Goal: Task Accomplishment & Management: Manage account settings

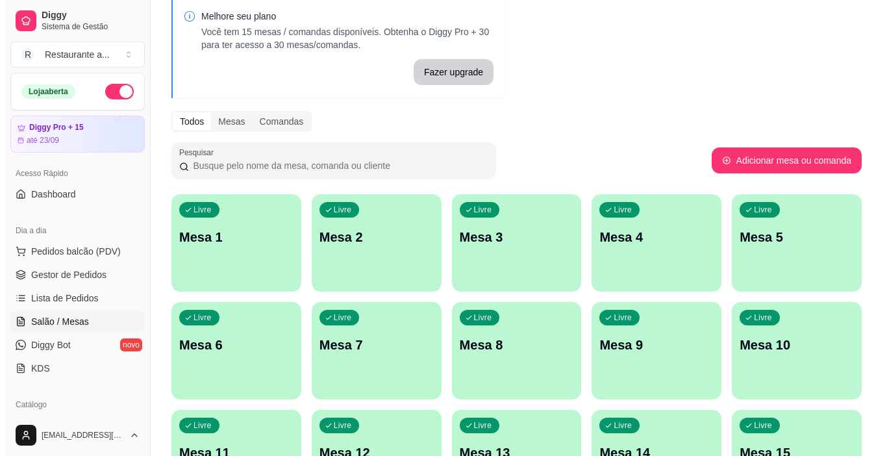
scroll to position [130, 0]
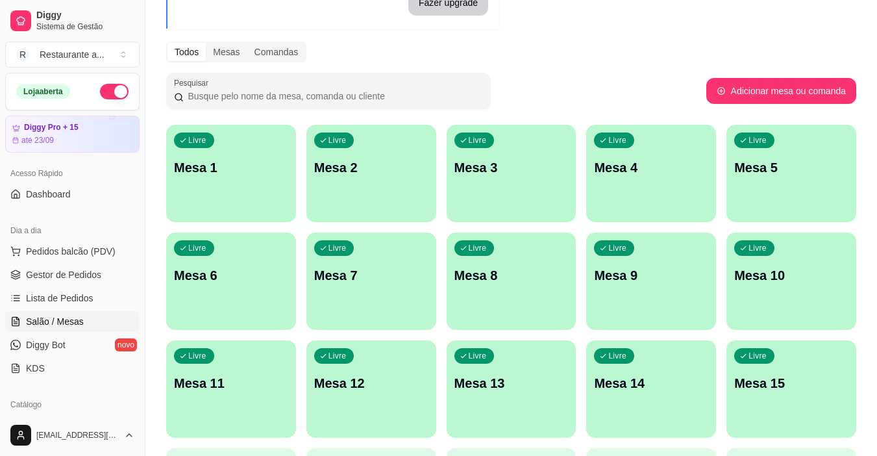
click at [638, 264] on div "Livre Mesa 9" at bounding box center [651, 273] width 130 height 82
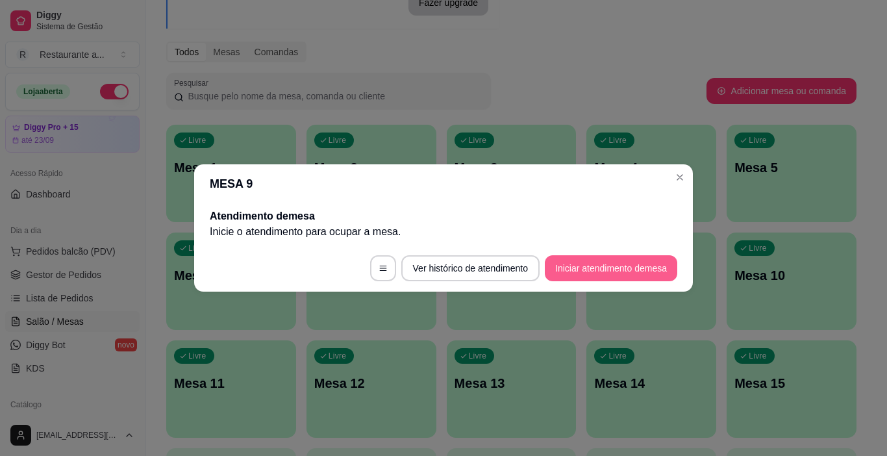
click at [581, 261] on button "Iniciar atendimento de mesa" at bounding box center [611, 268] width 132 height 26
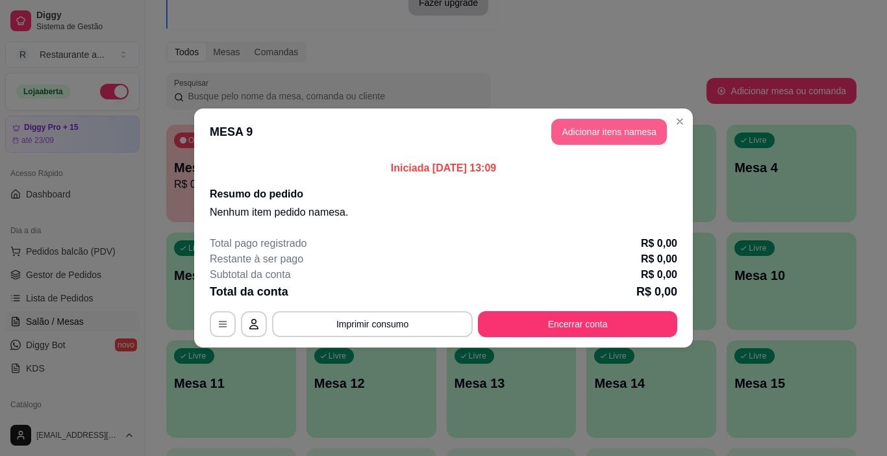
click at [625, 129] on button "Adicionar itens na mesa" at bounding box center [609, 132] width 116 height 26
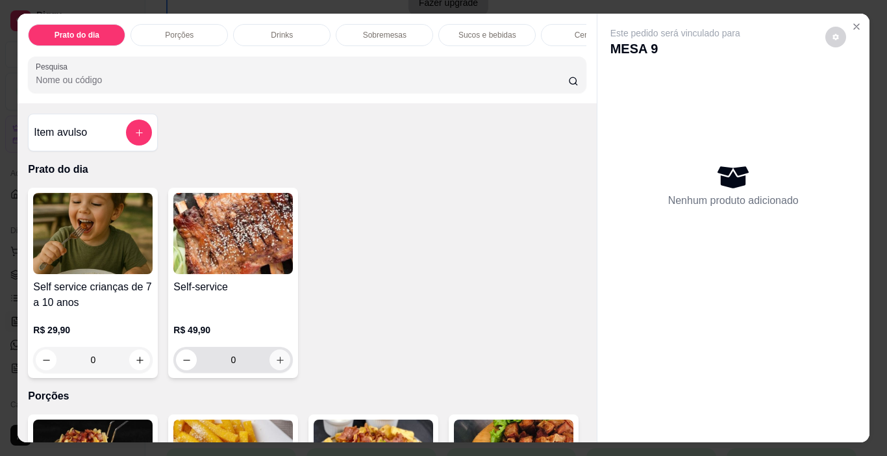
click at [275, 362] on icon "increase-product-quantity" at bounding box center [280, 360] width 10 height 10
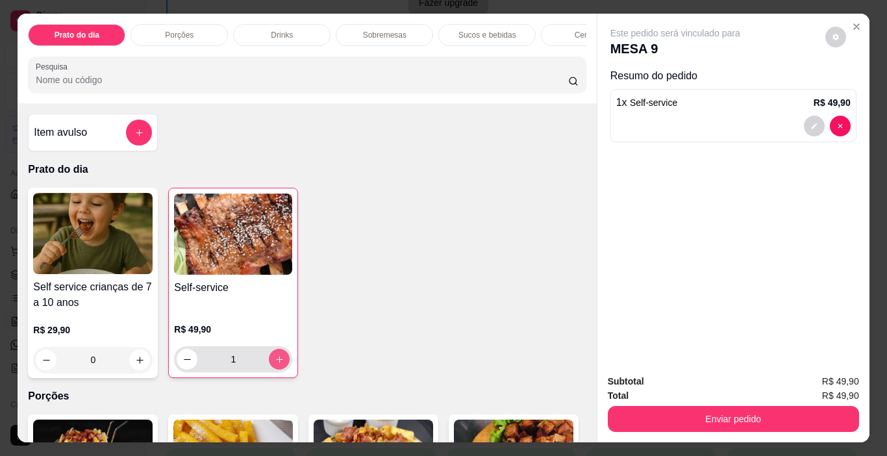
click at [275, 362] on icon "increase-product-quantity" at bounding box center [280, 359] width 10 height 10
type input "4"
click at [576, 30] on p "Cervejas" at bounding box center [590, 35] width 31 height 10
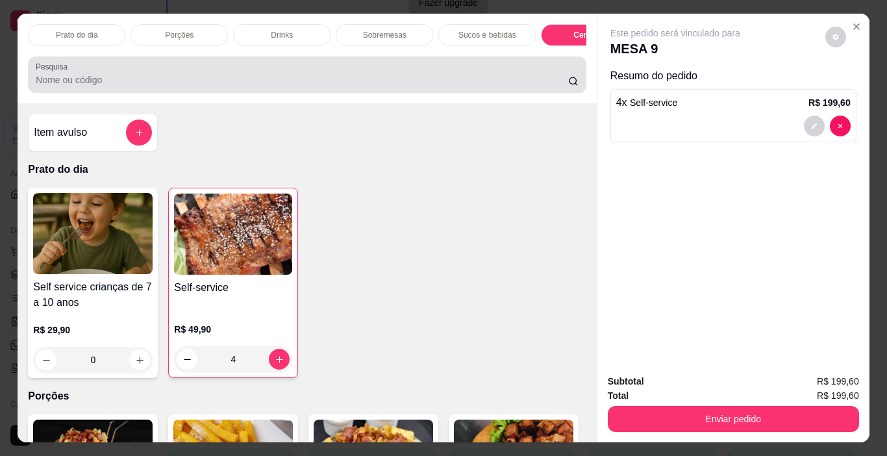
scroll to position [32, 0]
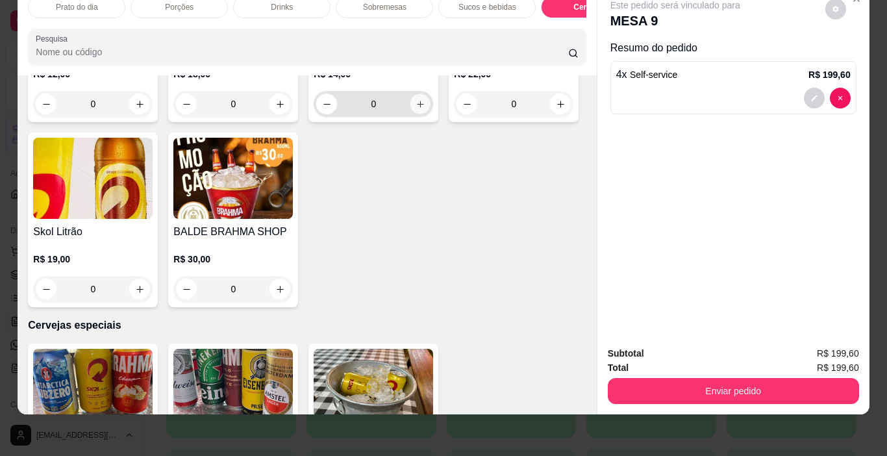
click at [415, 109] on icon "increase-product-quantity" at bounding box center [420, 104] width 10 height 10
type input "1"
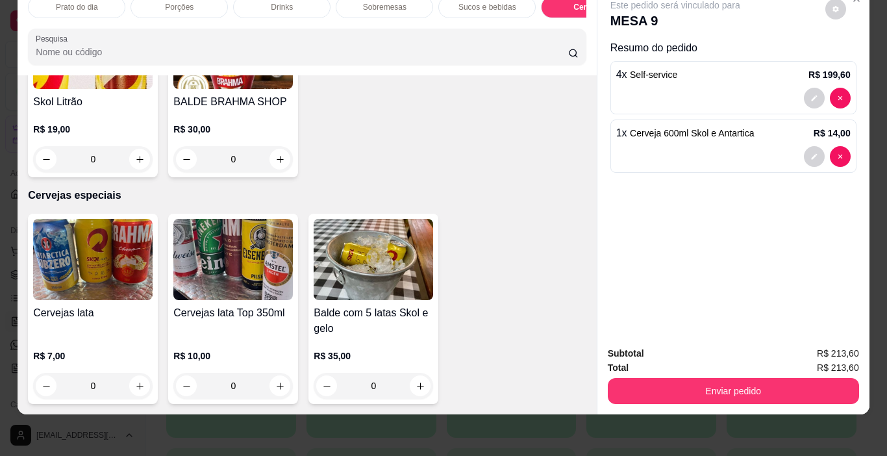
scroll to position [2517, 0]
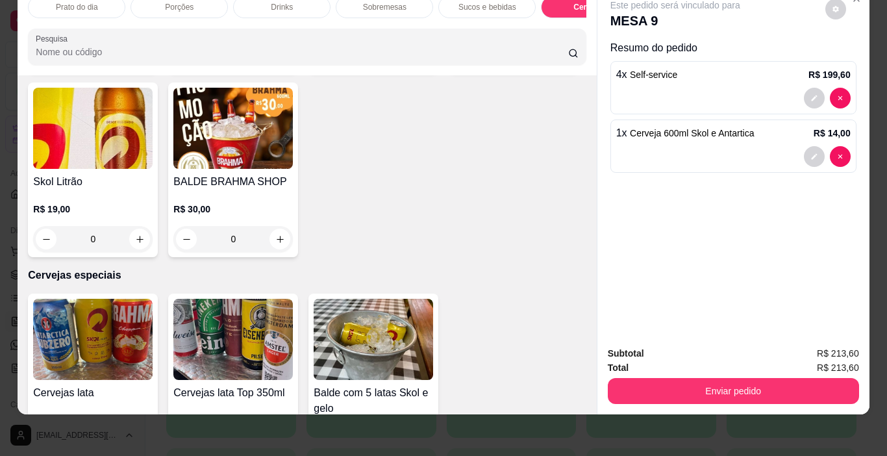
click at [138, 59] on icon "increase-product-quantity" at bounding box center [140, 54] width 10 height 10
type input "1"
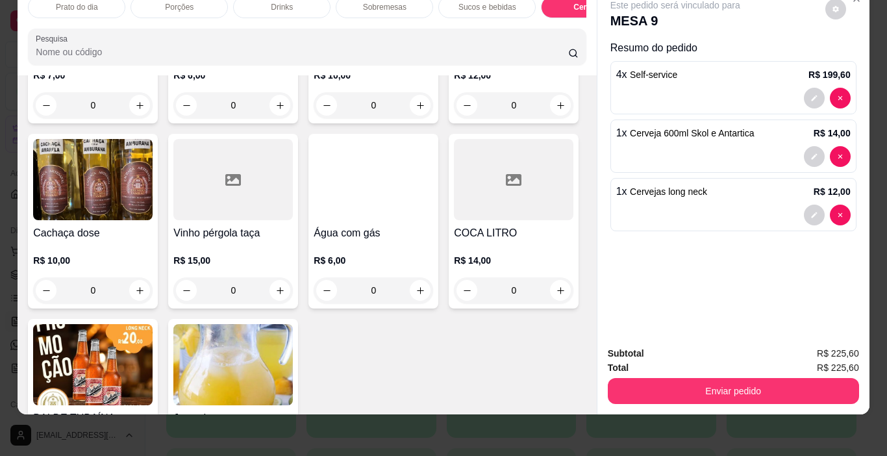
scroll to position [2127, 0]
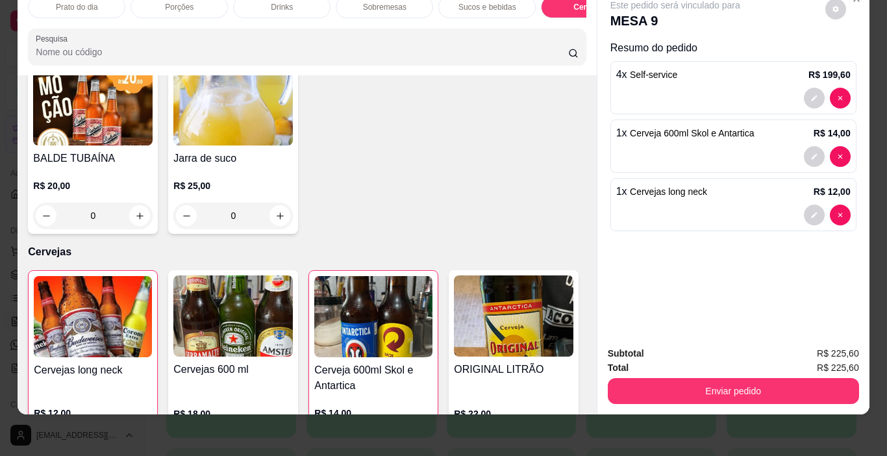
click at [556, 36] on icon "increase-product-quantity" at bounding box center [561, 31] width 10 height 10
type input "1"
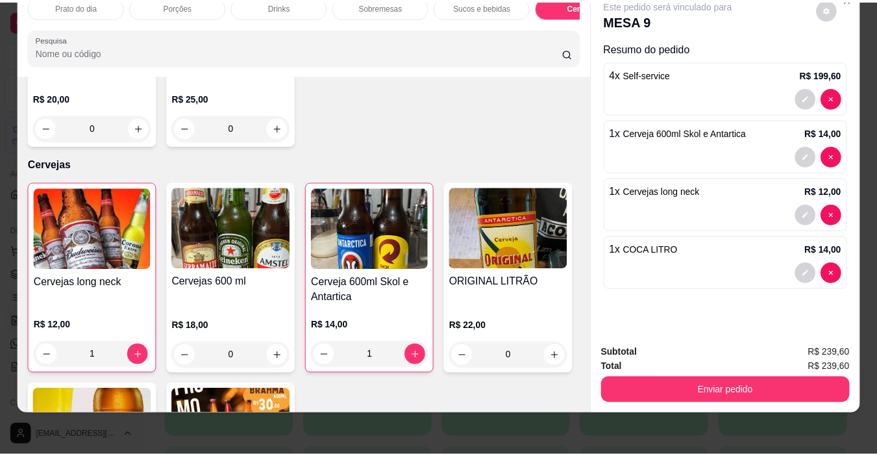
scroll to position [2323, 0]
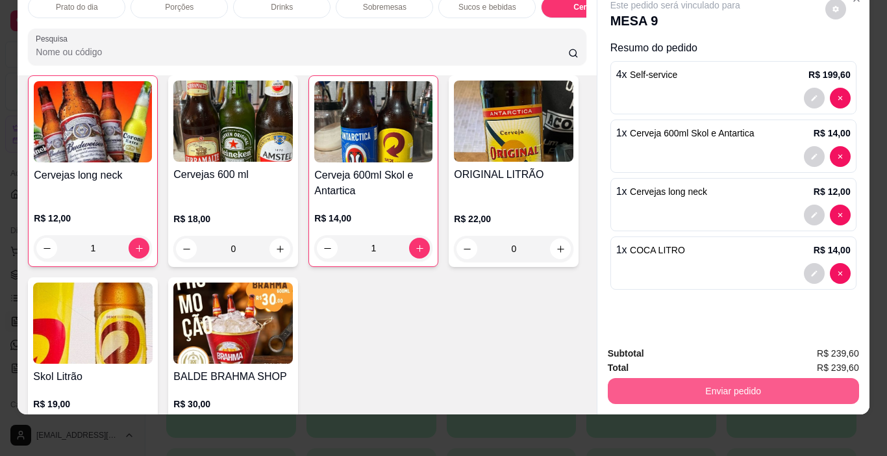
click at [745, 378] on button "Enviar pedido" at bounding box center [733, 391] width 251 height 26
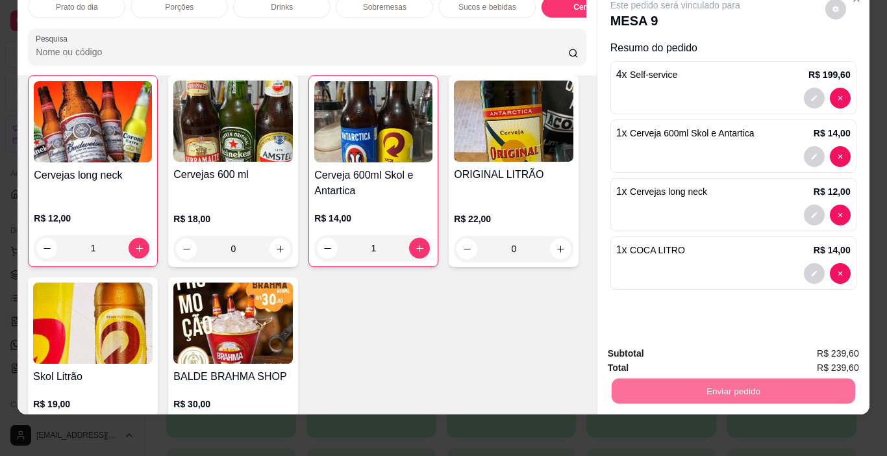
click at [680, 348] on button "Não registrar e enviar pedido" at bounding box center [690, 349] width 135 height 25
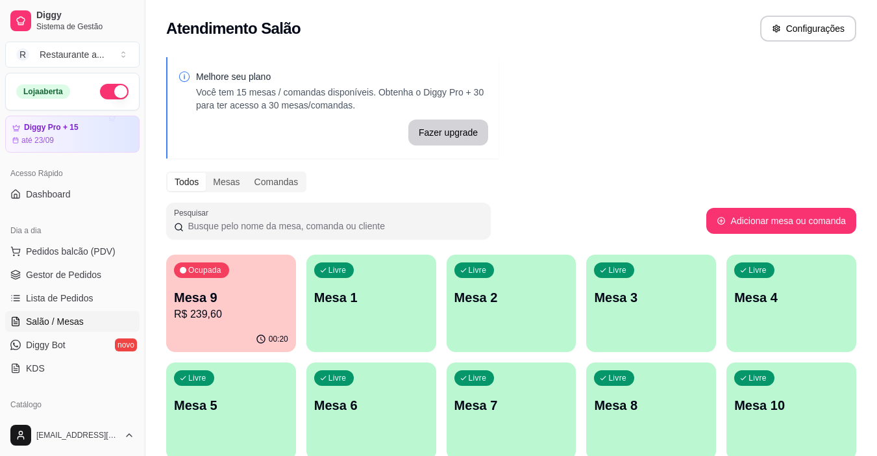
click at [360, 306] on div "Livre Mesa 1" at bounding box center [371, 295] width 130 height 82
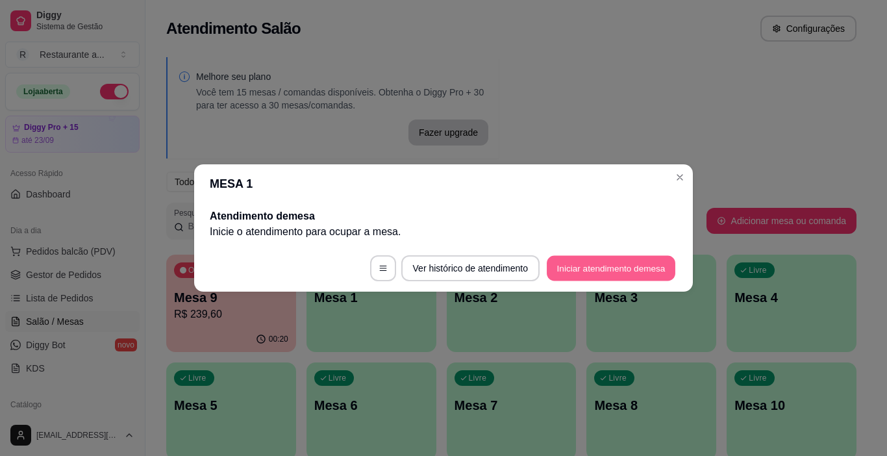
click at [613, 265] on button "Iniciar atendimento de mesa" at bounding box center [611, 268] width 129 height 25
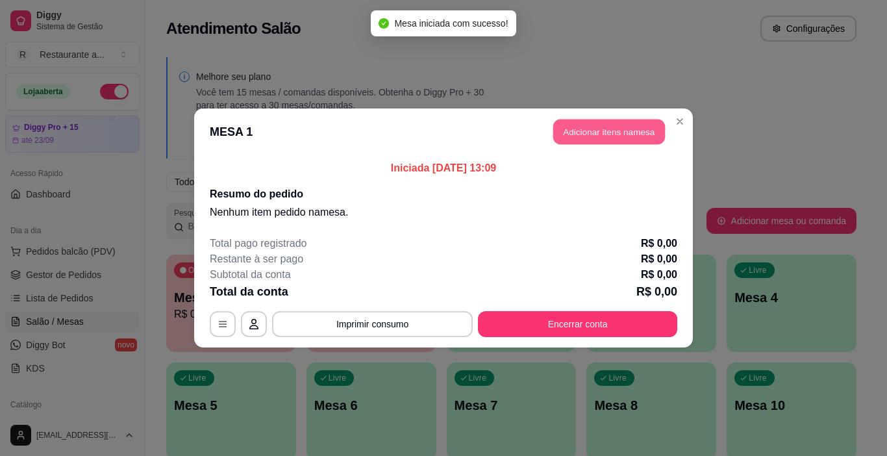
click at [625, 131] on button "Adicionar itens na mesa" at bounding box center [609, 131] width 112 height 25
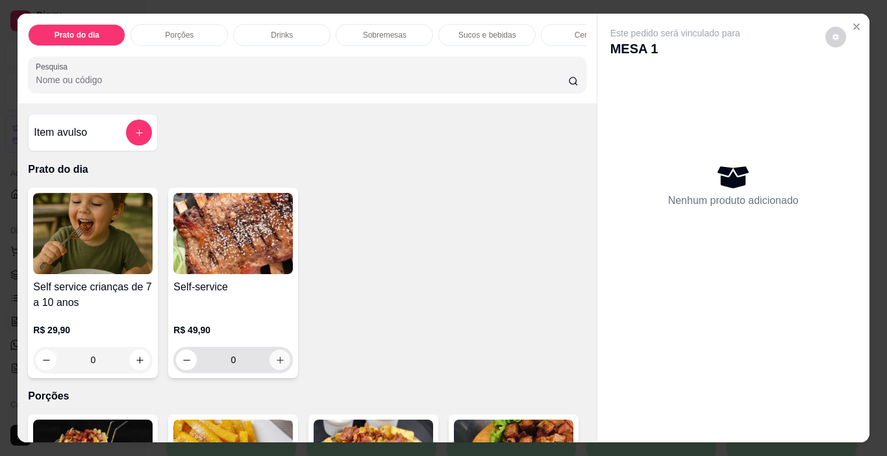
click at [276, 365] on icon "increase-product-quantity" at bounding box center [280, 360] width 10 height 10
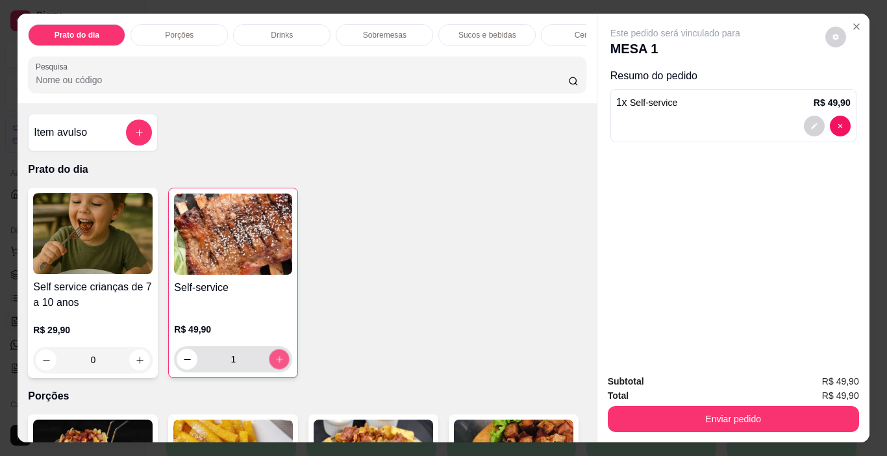
click at [276, 364] on icon "increase-product-quantity" at bounding box center [280, 359] width 10 height 10
type input "2"
click at [486, 31] on p "Sucos e bebidas" at bounding box center [487, 35] width 58 height 10
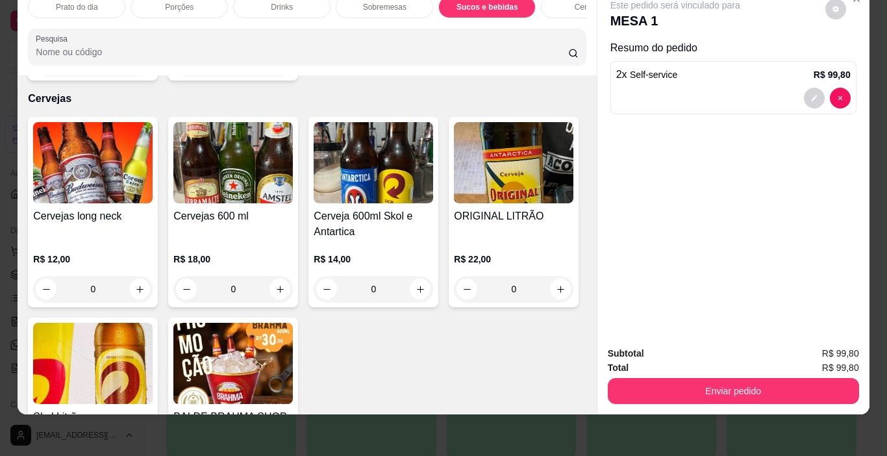
scroll to position [2283, 0]
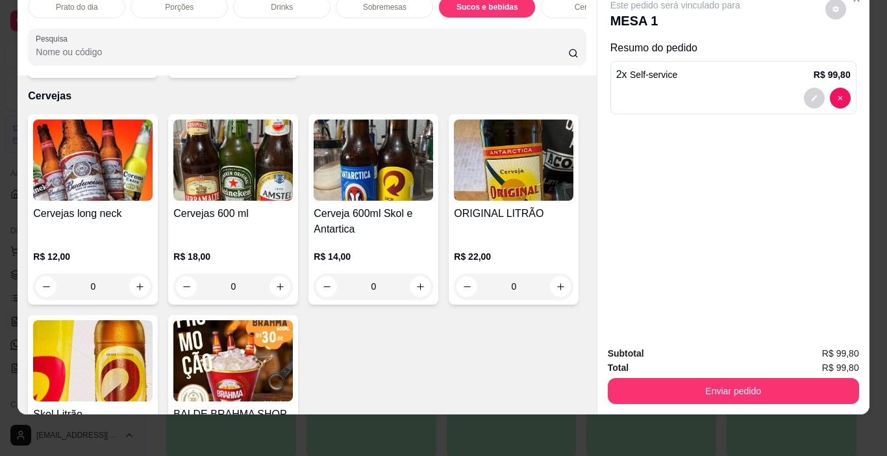
click at [277, 63] on icon "increase-product-quantity" at bounding box center [280, 59] width 6 height 6
type input "1"
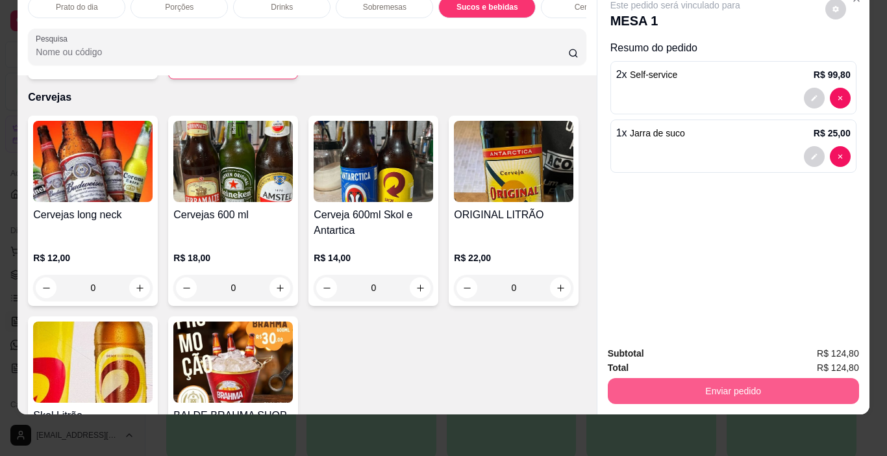
click at [742, 383] on button "Enviar pedido" at bounding box center [733, 391] width 251 height 26
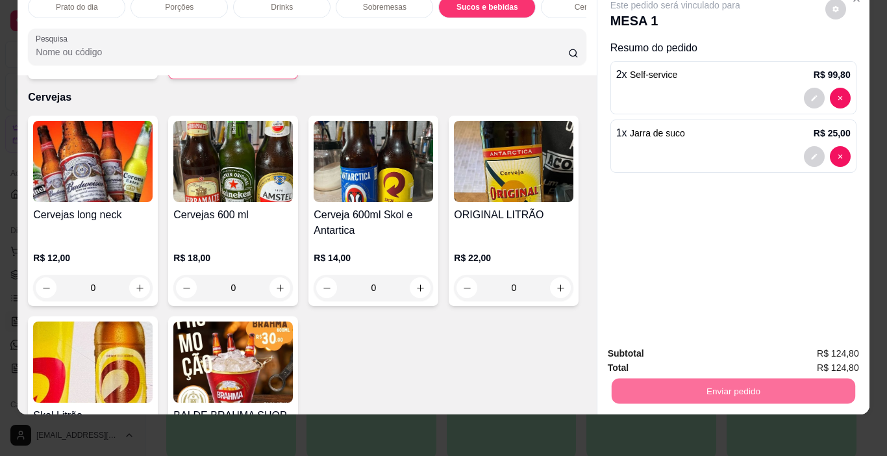
click at [706, 349] on button "Não registrar e enviar pedido" at bounding box center [690, 350] width 131 height 24
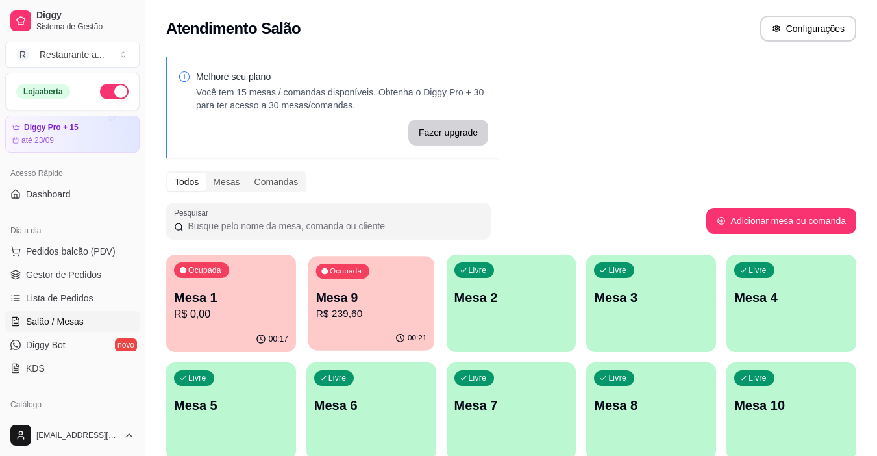
click at [385, 308] on p "R$ 239,60" at bounding box center [371, 313] width 111 height 15
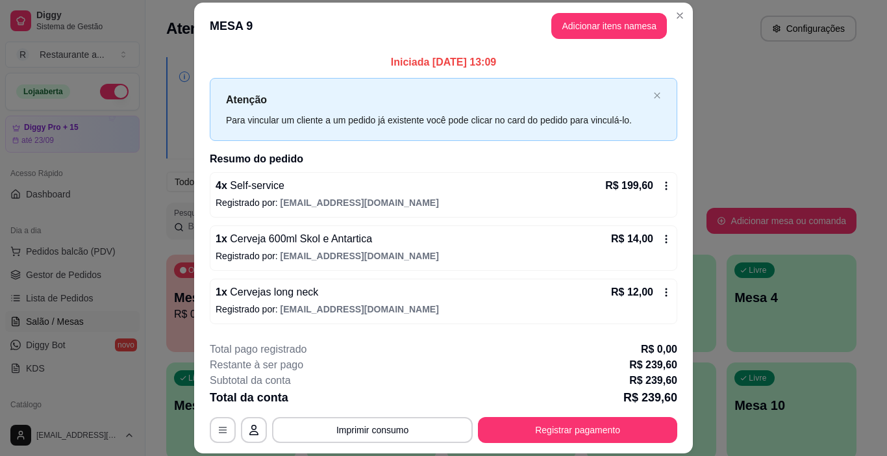
click at [241, 190] on span "Self-service" at bounding box center [255, 185] width 57 height 11
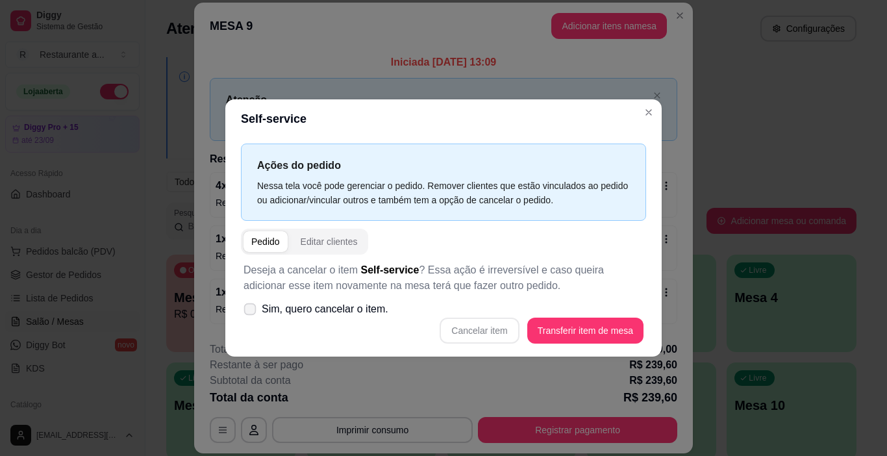
click at [304, 312] on span "Sim, quero cancelar o item." at bounding box center [325, 309] width 127 height 16
click at [251, 312] on input "Sim, quero cancelar o item." at bounding box center [247, 316] width 8 height 8
checkbox input "true"
click at [481, 328] on button "Cancelar item" at bounding box center [479, 330] width 79 height 26
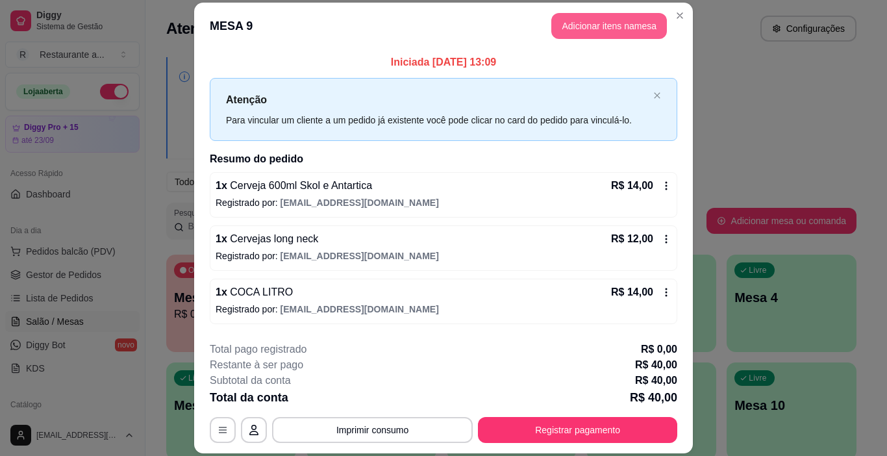
click at [614, 25] on button "Adicionar itens na mesa" at bounding box center [609, 26] width 116 height 26
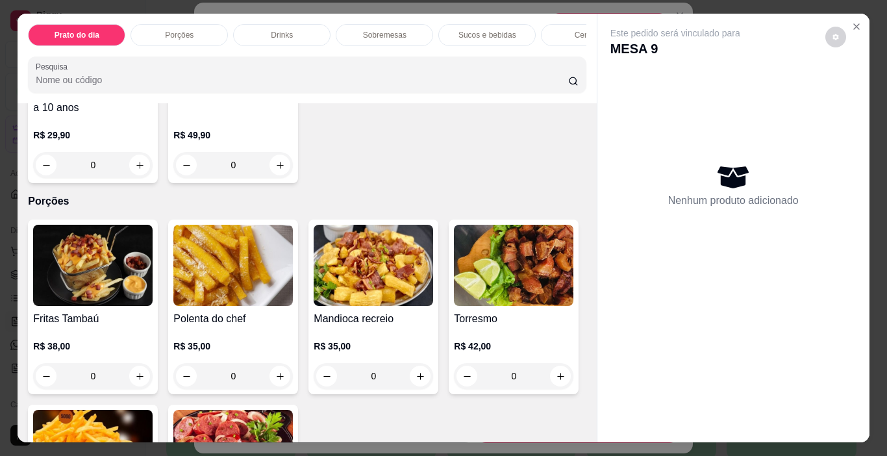
scroll to position [0, 0]
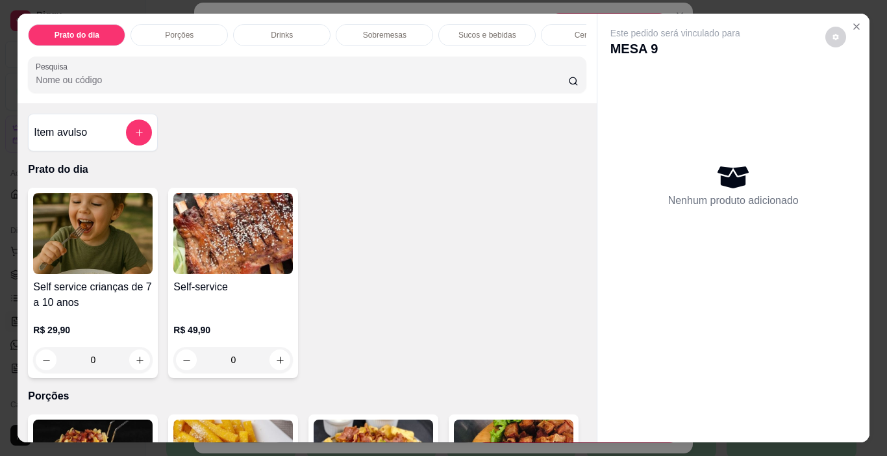
click at [182, 32] on p "Porções" at bounding box center [179, 35] width 29 height 10
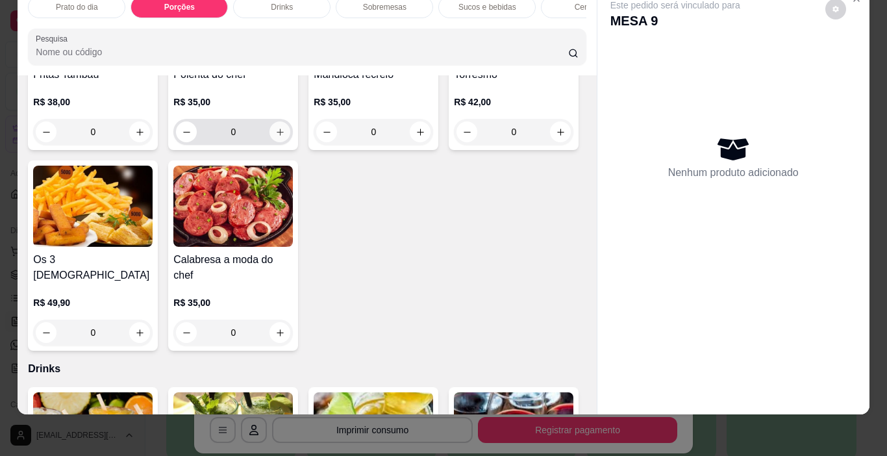
scroll to position [415, 0]
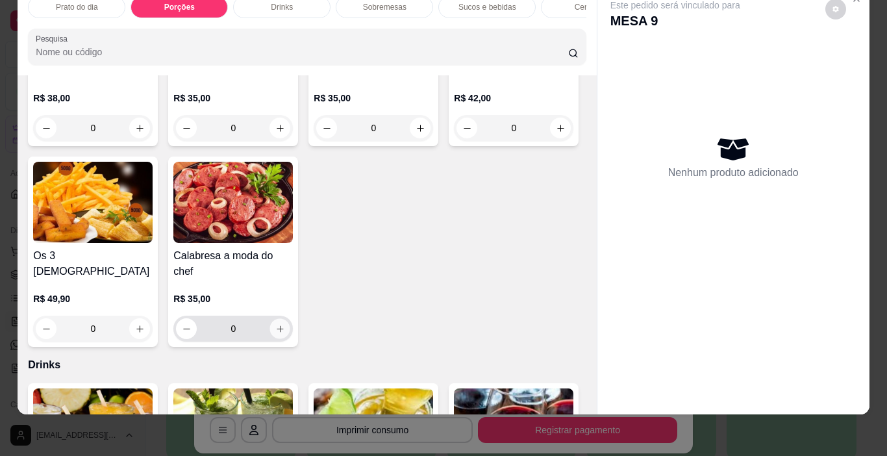
click at [283, 325] on icon "increase-product-quantity" at bounding box center [280, 328] width 6 height 6
type input "1"
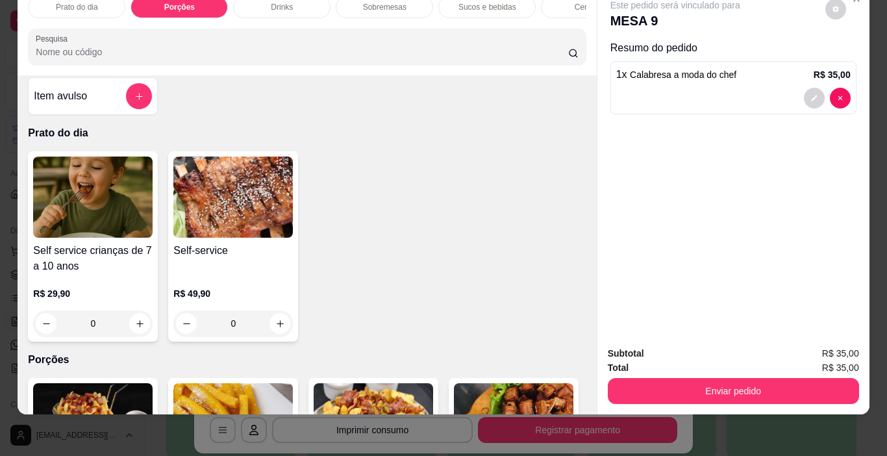
scroll to position [0, 0]
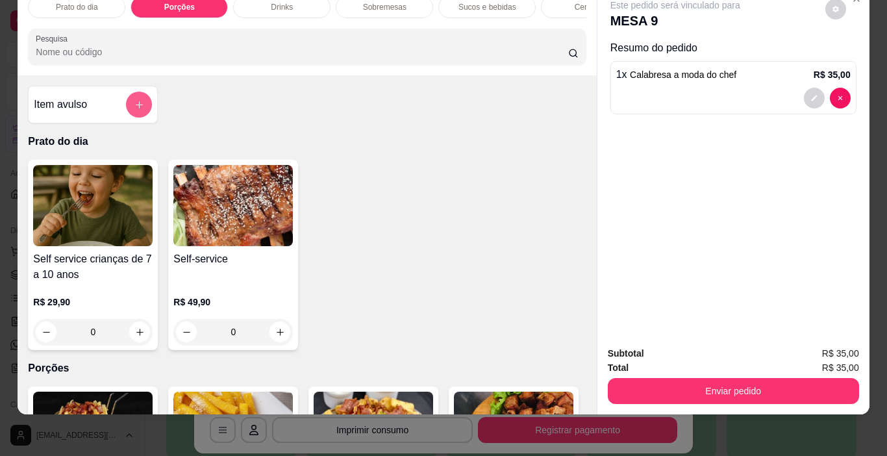
click at [137, 103] on icon "add-separate-item" at bounding box center [139, 105] width 10 height 10
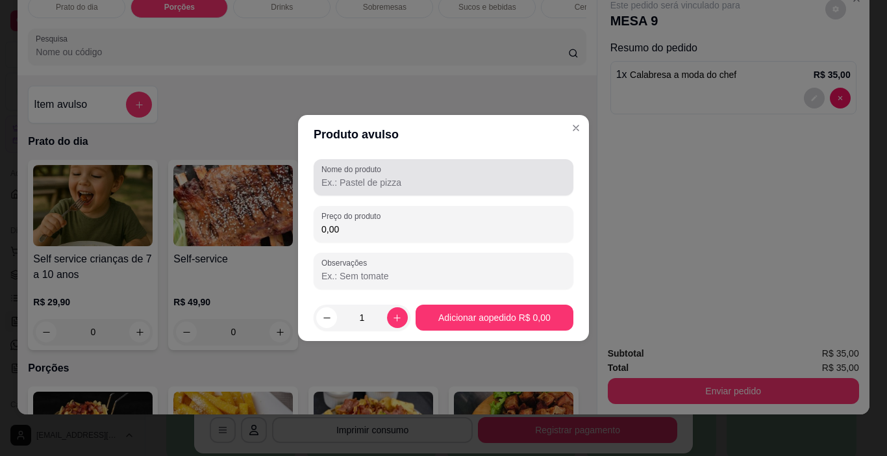
click at [397, 185] on input "Nome do produto" at bounding box center [443, 182] width 244 height 13
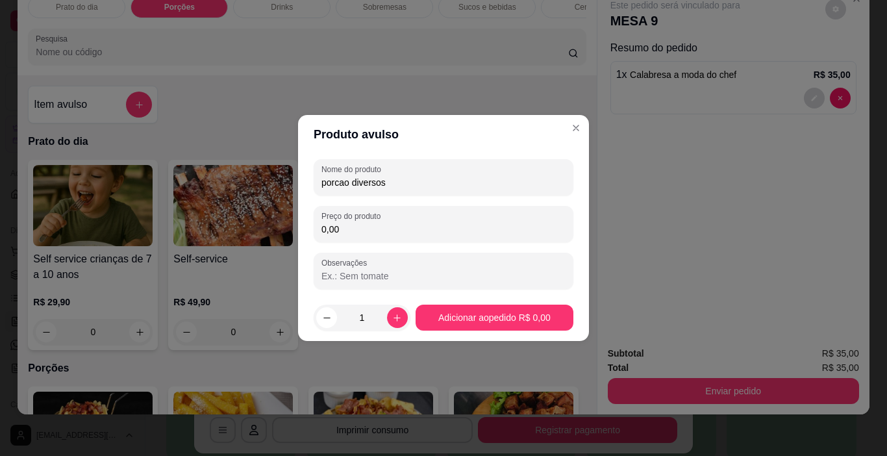
click at [349, 184] on input "porcao diversos" at bounding box center [443, 182] width 244 height 13
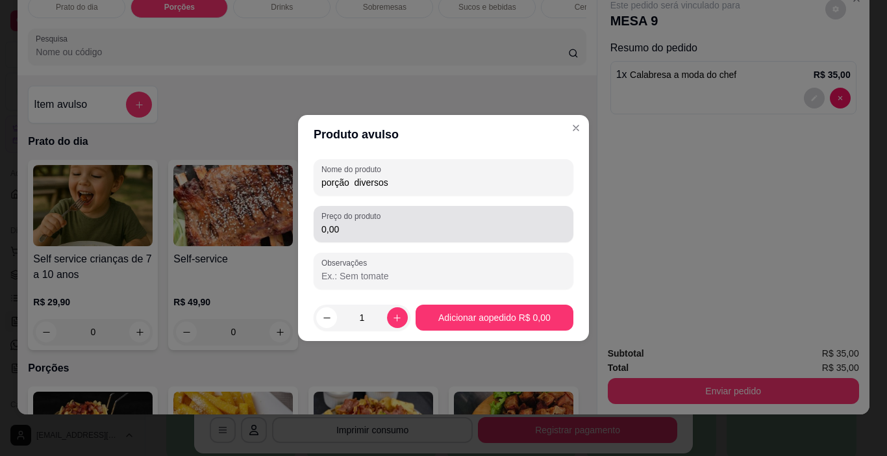
type input "porção diversos"
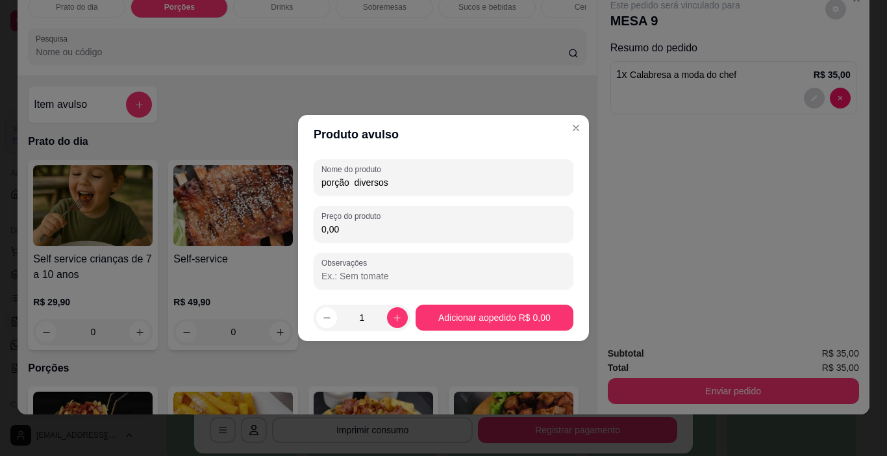
click at [352, 225] on input "0,00" at bounding box center [443, 229] width 244 height 13
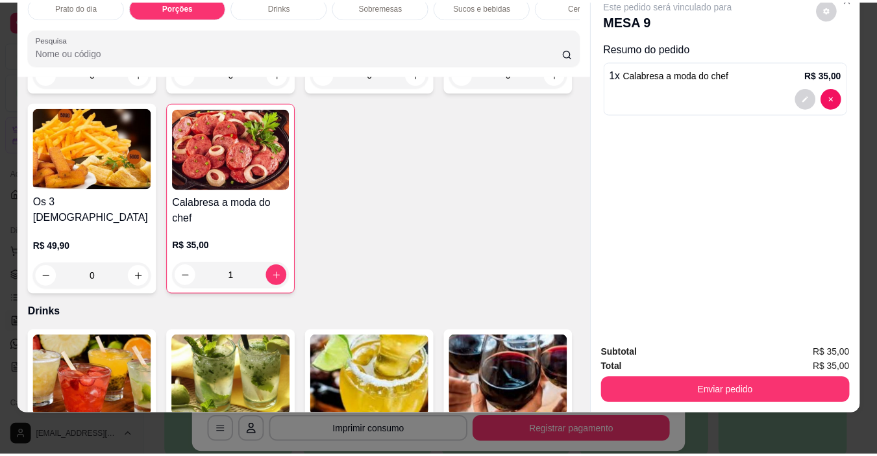
scroll to position [454, 0]
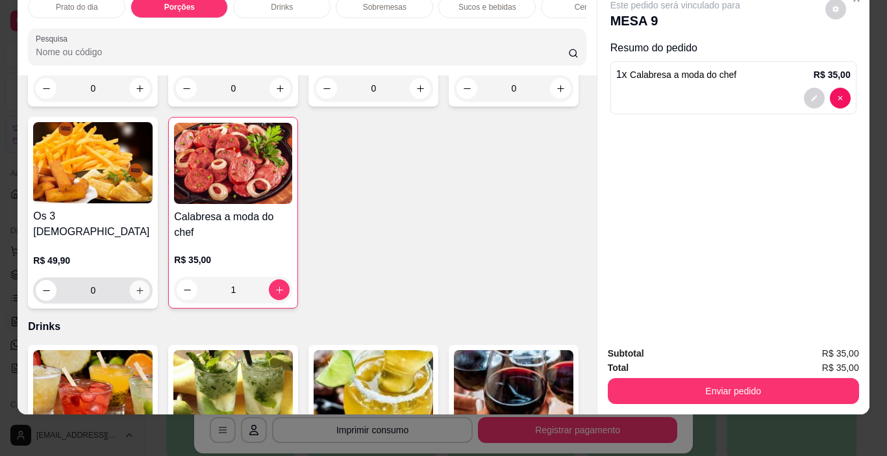
click at [145, 290] on icon "increase-product-quantity" at bounding box center [140, 291] width 10 height 10
type input "1"
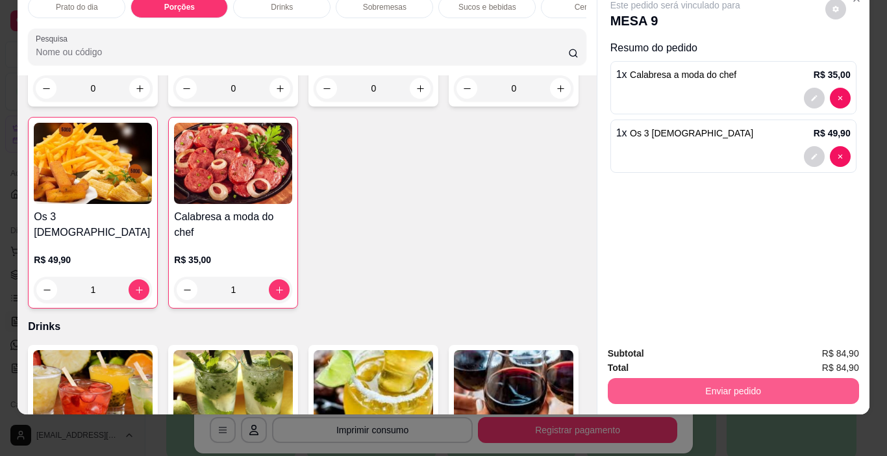
click at [754, 382] on button "Enviar pedido" at bounding box center [733, 391] width 251 height 26
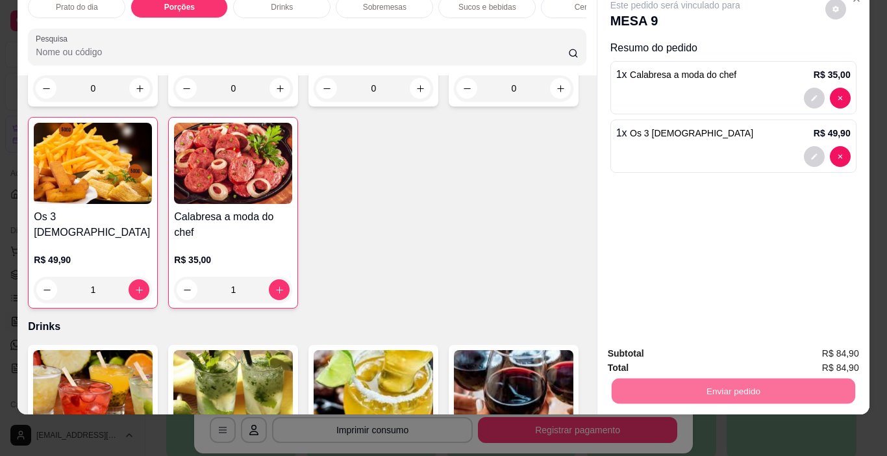
click at [696, 351] on button "Não registrar e enviar pedido" at bounding box center [690, 350] width 135 height 25
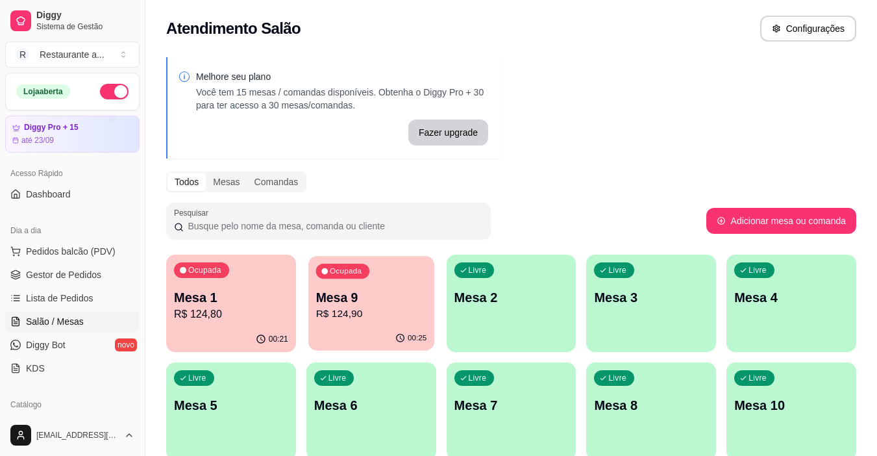
click at [362, 333] on div "00:25" at bounding box center [371, 338] width 126 height 25
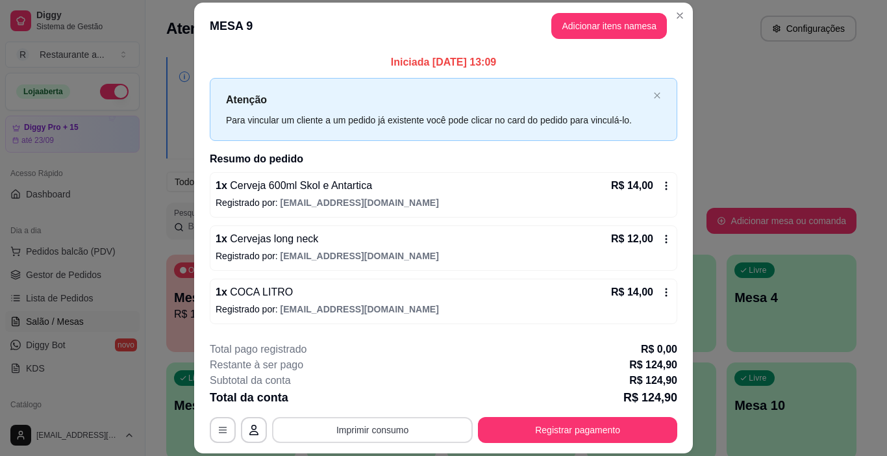
click at [372, 428] on button "Imprimir consumo" at bounding box center [372, 430] width 201 height 26
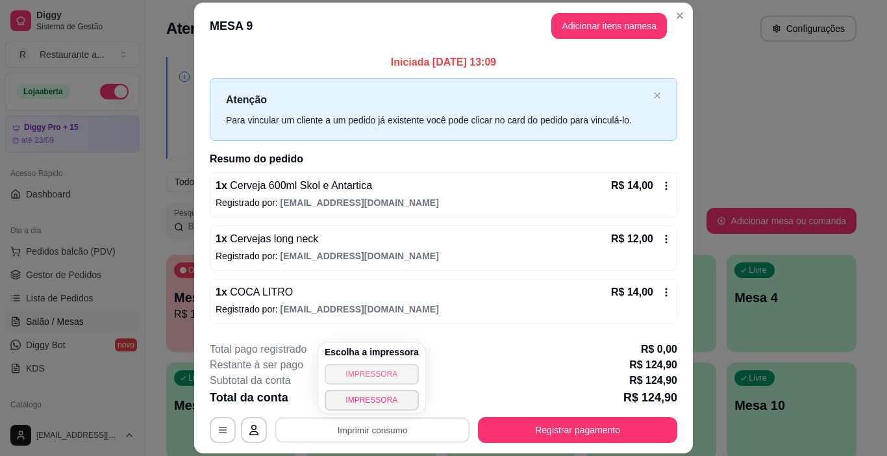
click at [369, 365] on button "IMPRESSORA" at bounding box center [372, 374] width 94 height 21
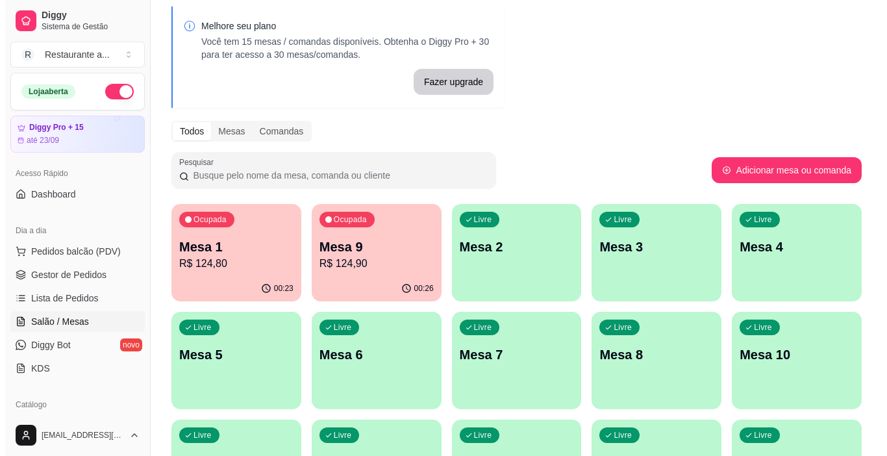
scroll to position [130, 0]
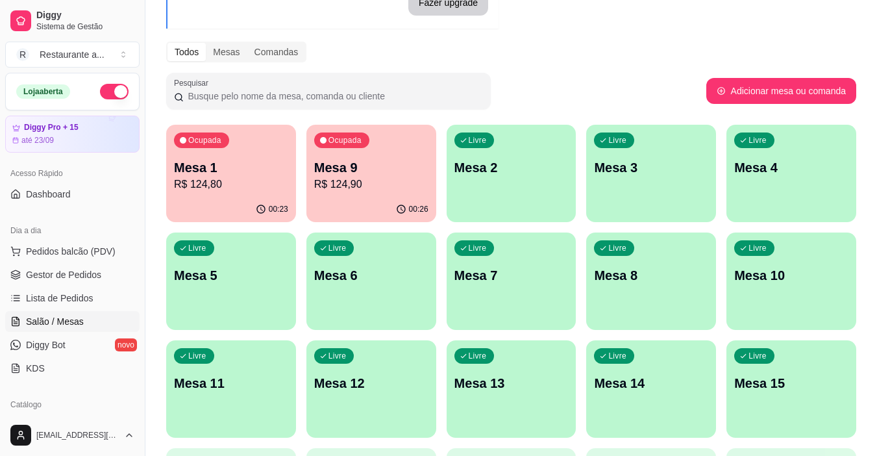
click at [225, 187] on p "R$ 124,80" at bounding box center [231, 185] width 114 height 16
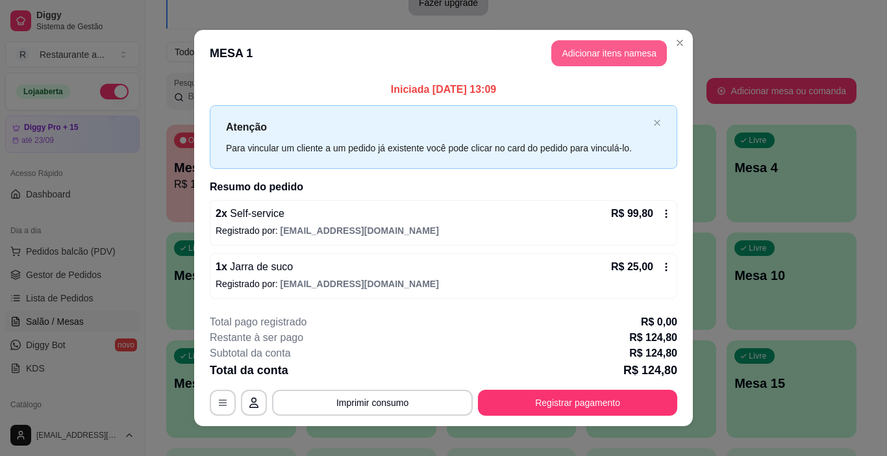
click at [599, 53] on button "Adicionar itens na mesa" at bounding box center [609, 53] width 116 height 26
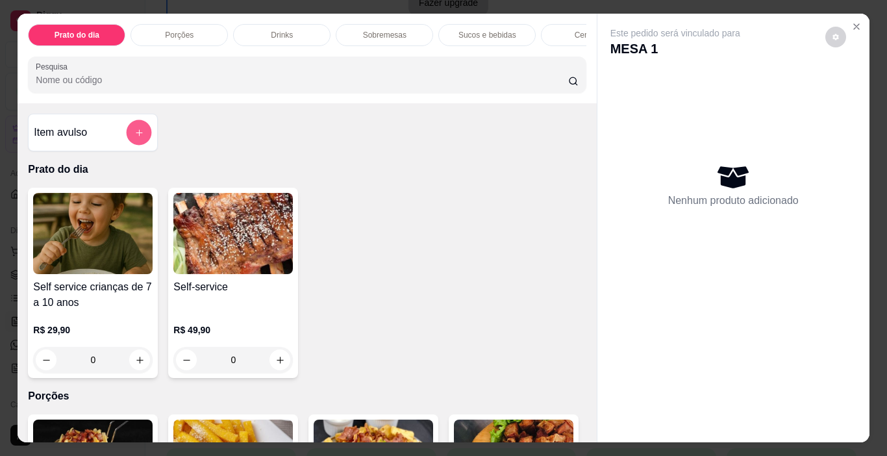
click at [138, 136] on icon "add-separate-item" at bounding box center [139, 133] width 10 height 10
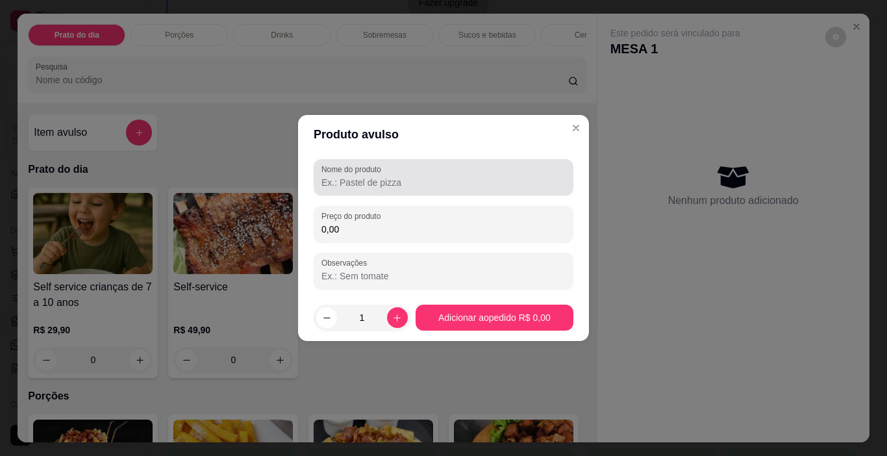
click at [401, 186] on input "Nome do produto" at bounding box center [443, 182] width 244 height 13
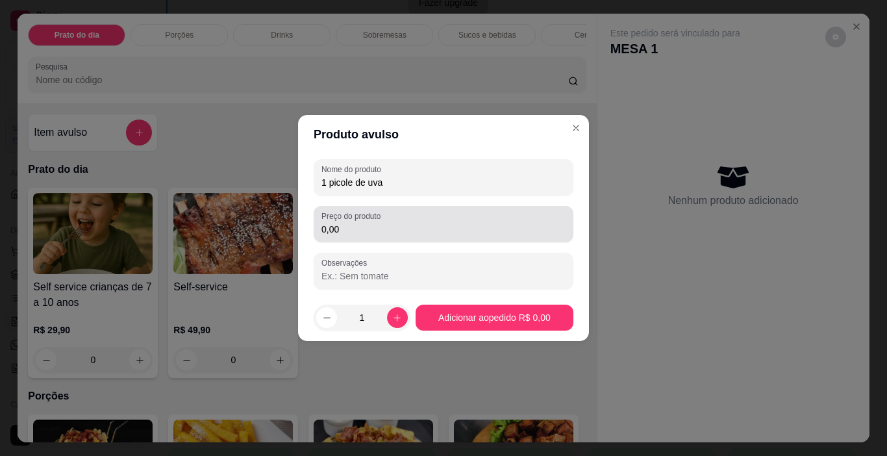
type input "1 picole de uva"
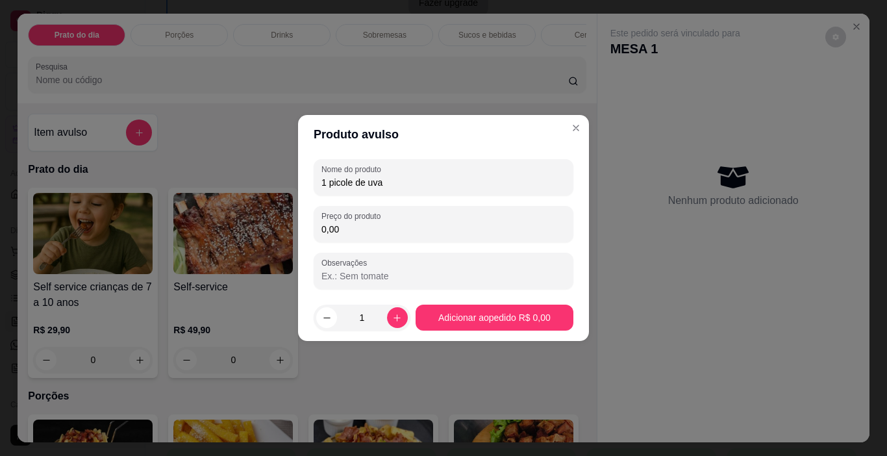
click at [362, 233] on input "0,00" at bounding box center [443, 229] width 244 height 13
type input "4,00"
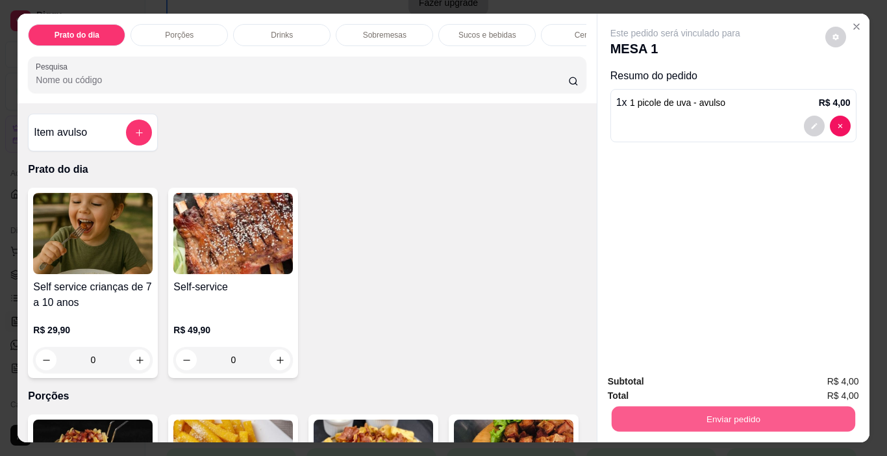
click at [740, 412] on button "Enviar pedido" at bounding box center [732, 418] width 243 height 25
click at [697, 375] on button "Não registrar e enviar pedido" at bounding box center [690, 381] width 131 height 24
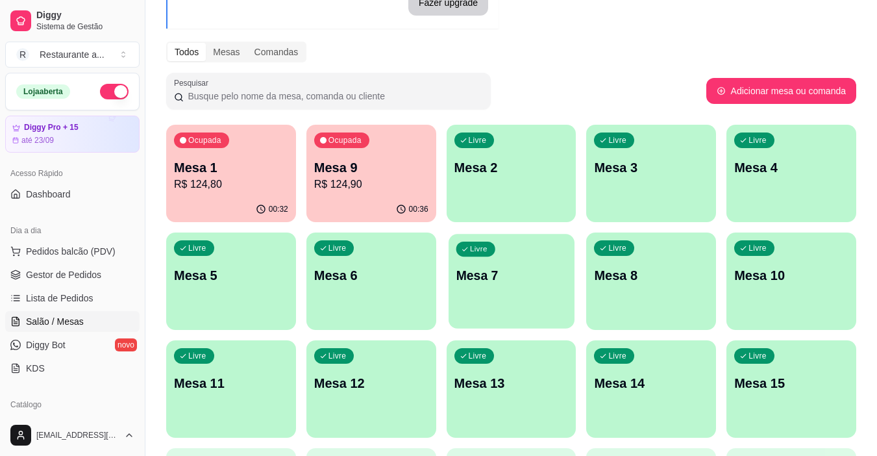
click at [510, 265] on div "Livre Mesa 7" at bounding box center [512, 273] width 126 height 79
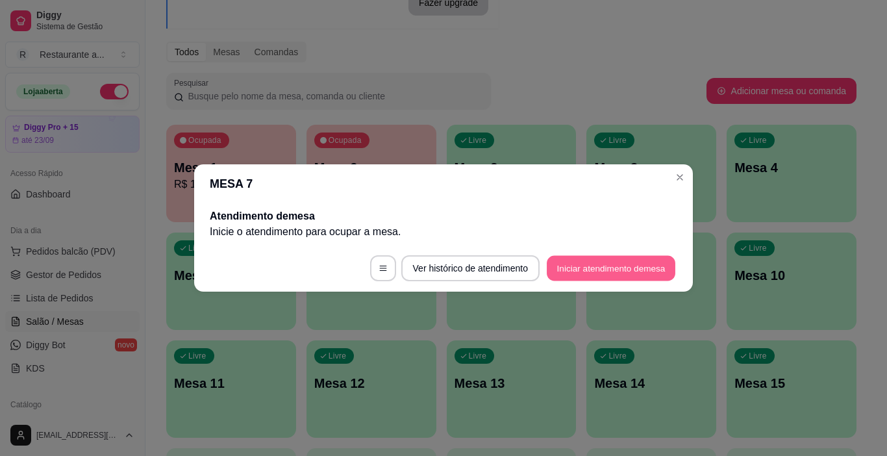
click at [570, 266] on button "Iniciar atendimento de mesa" at bounding box center [611, 268] width 129 height 25
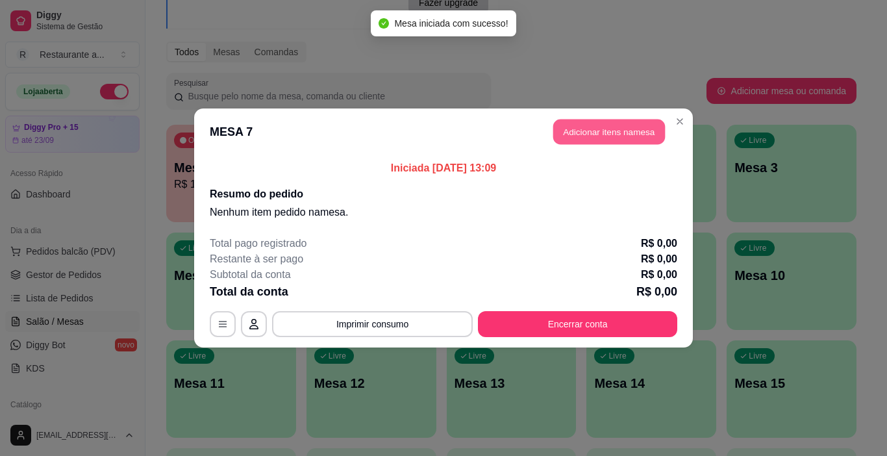
click at [604, 132] on button "Adicionar itens na mesa" at bounding box center [609, 131] width 112 height 25
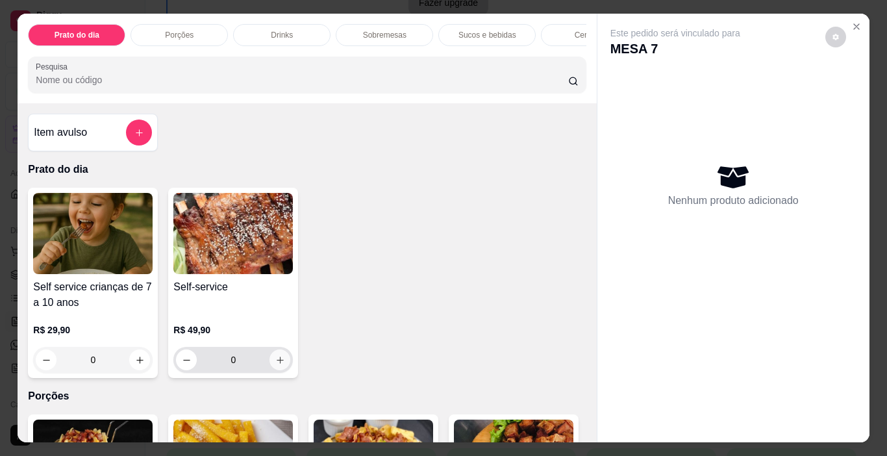
click at [275, 357] on button "increase-product-quantity" at bounding box center [279, 359] width 21 height 21
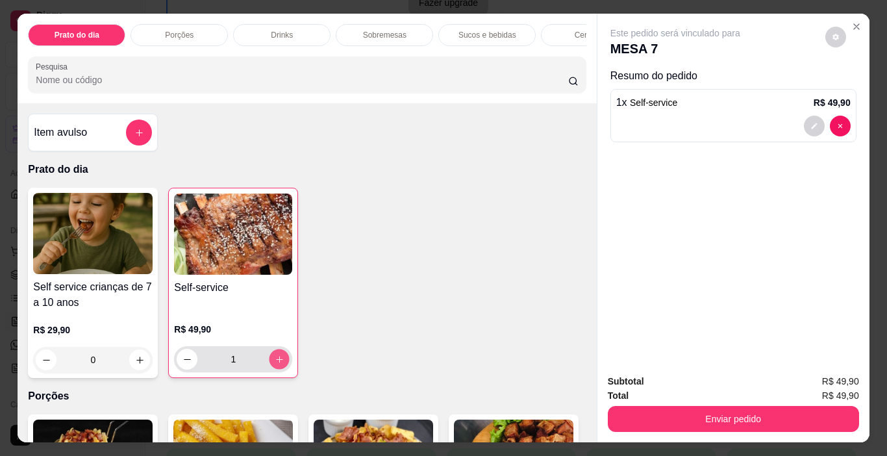
click at [275, 357] on button "increase-product-quantity" at bounding box center [279, 359] width 20 height 20
type input "2"
click at [135, 364] on icon "increase-product-quantity" at bounding box center [140, 360] width 10 height 10
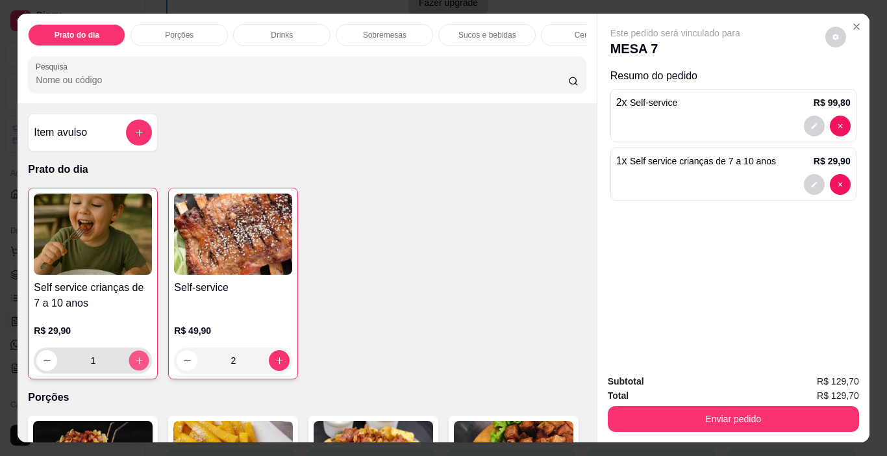
click at [134, 364] on icon "increase-product-quantity" at bounding box center [139, 361] width 10 height 10
type input "2"
click at [476, 32] on p "Sucos e bebidas" at bounding box center [487, 35] width 58 height 10
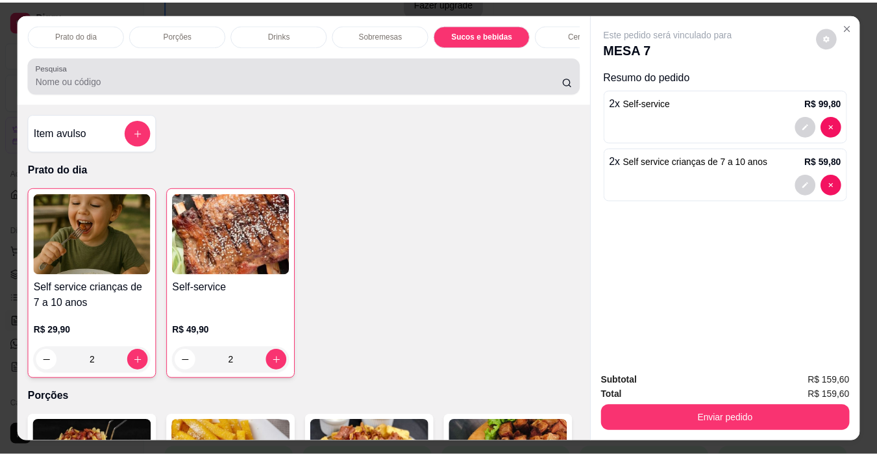
scroll to position [32, 0]
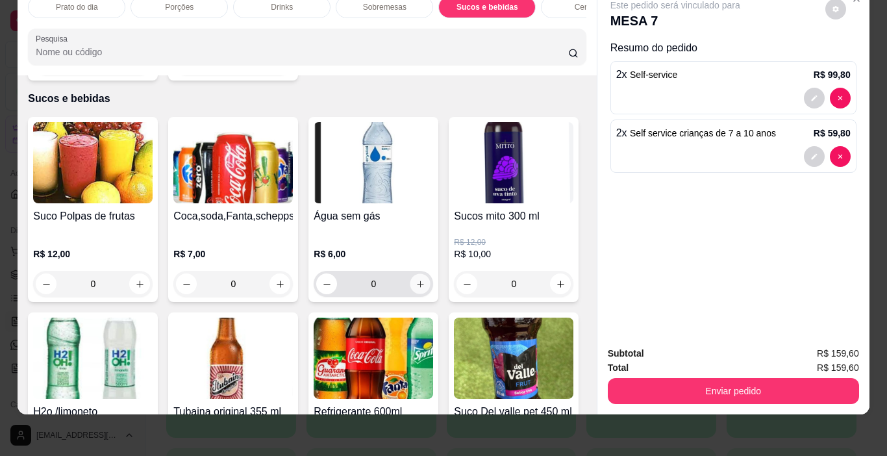
click at [416, 279] on icon "increase-product-quantity" at bounding box center [420, 284] width 10 height 10
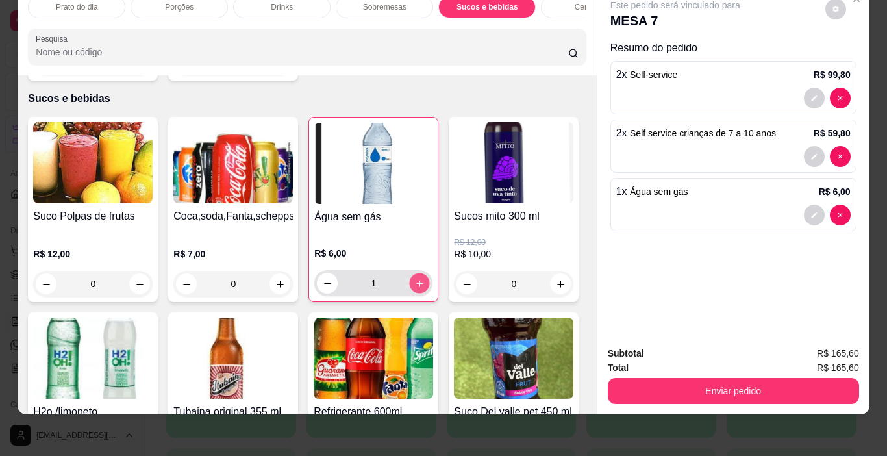
click at [415, 279] on icon "increase-product-quantity" at bounding box center [420, 284] width 10 height 10
type input "2"
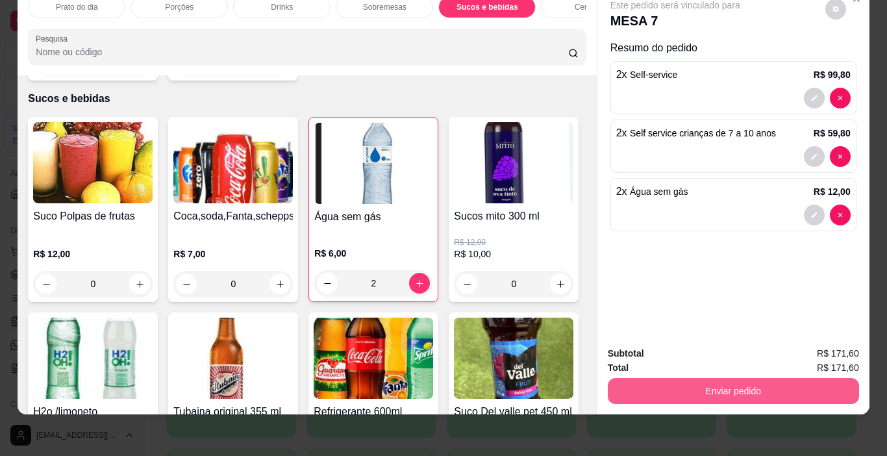
click at [718, 384] on button "Enviar pedido" at bounding box center [733, 391] width 251 height 26
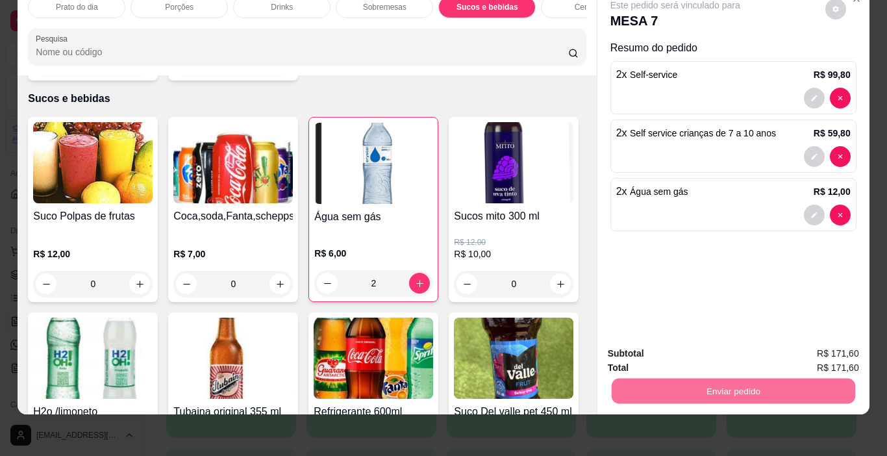
click at [699, 346] on button "Não registrar e enviar pedido" at bounding box center [690, 349] width 131 height 24
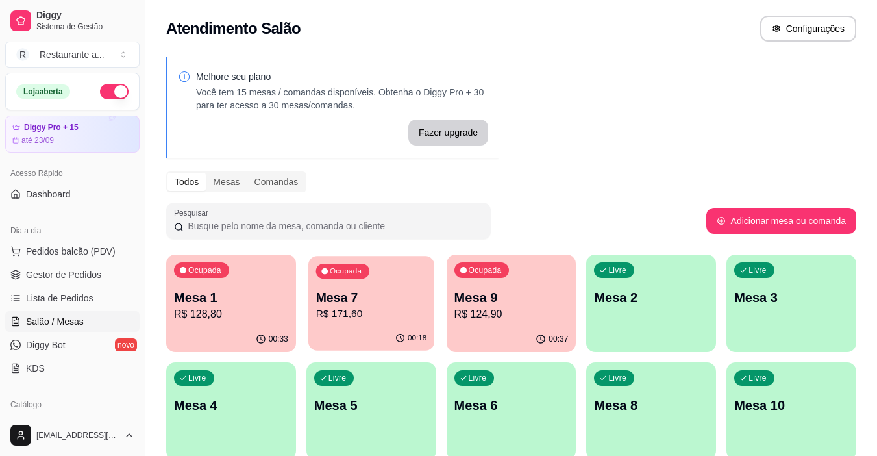
click at [379, 310] on p "R$ 171,60" at bounding box center [371, 313] width 111 height 15
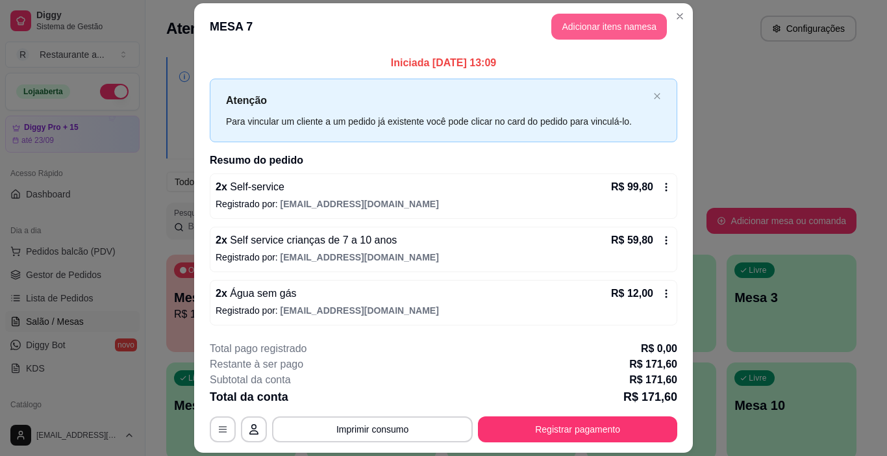
click at [602, 28] on button "Adicionar itens na mesa" at bounding box center [609, 27] width 116 height 26
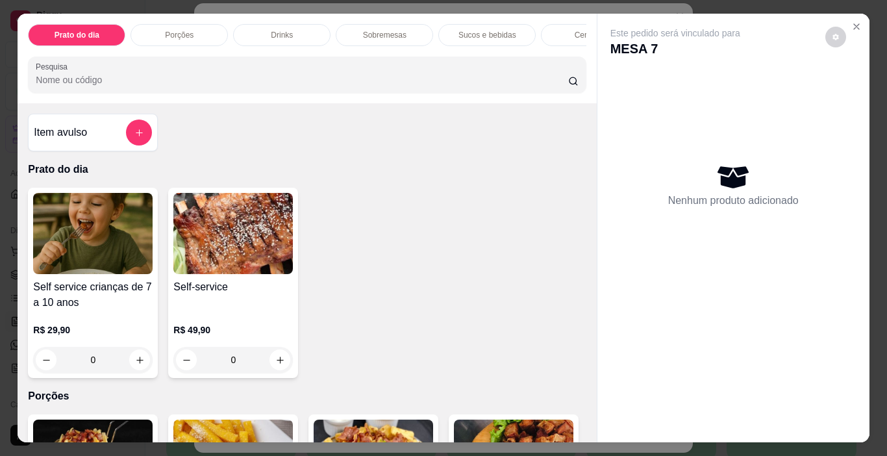
click at [479, 30] on p "Sucos e bebidas" at bounding box center [487, 35] width 58 height 10
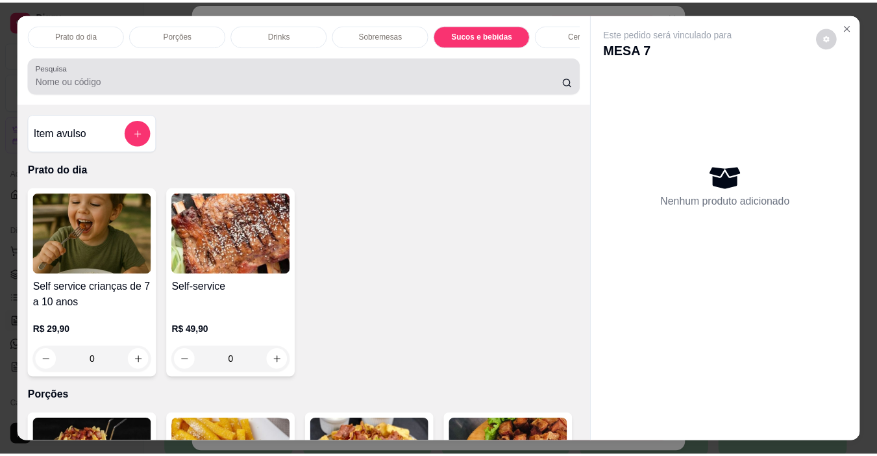
scroll to position [32, 0]
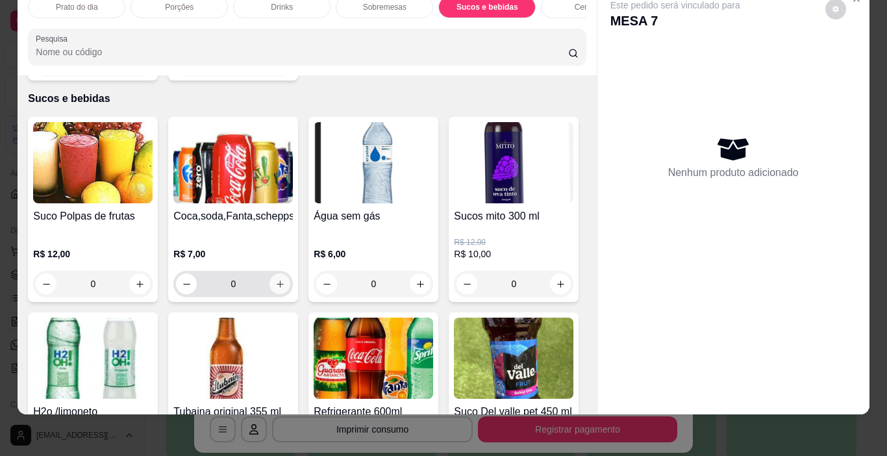
click at [277, 280] on icon "increase-product-quantity" at bounding box center [280, 283] width 7 height 7
type input "1"
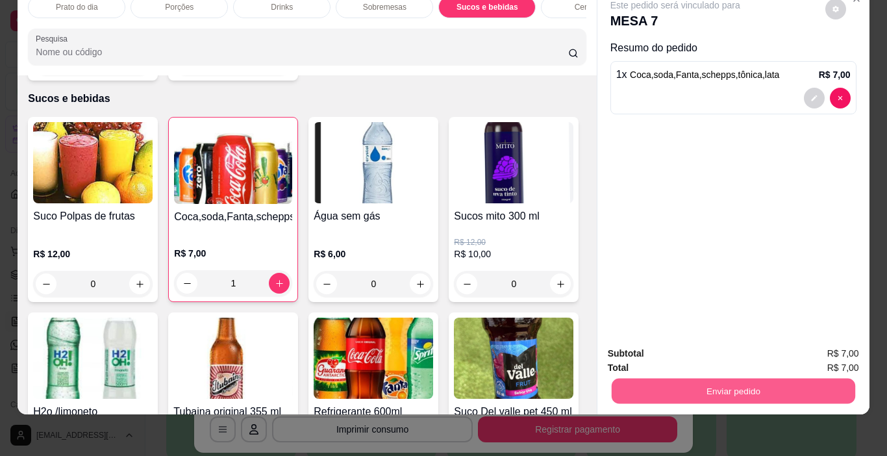
click at [752, 379] on button "Enviar pedido" at bounding box center [732, 390] width 243 height 25
click at [721, 349] on button "Não registrar e enviar pedido" at bounding box center [690, 349] width 135 height 25
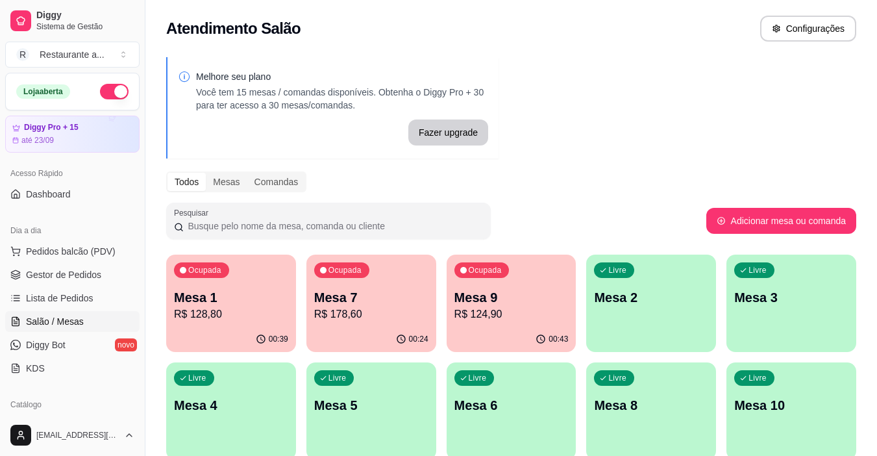
click at [241, 328] on div "00:39" at bounding box center [231, 339] width 130 height 25
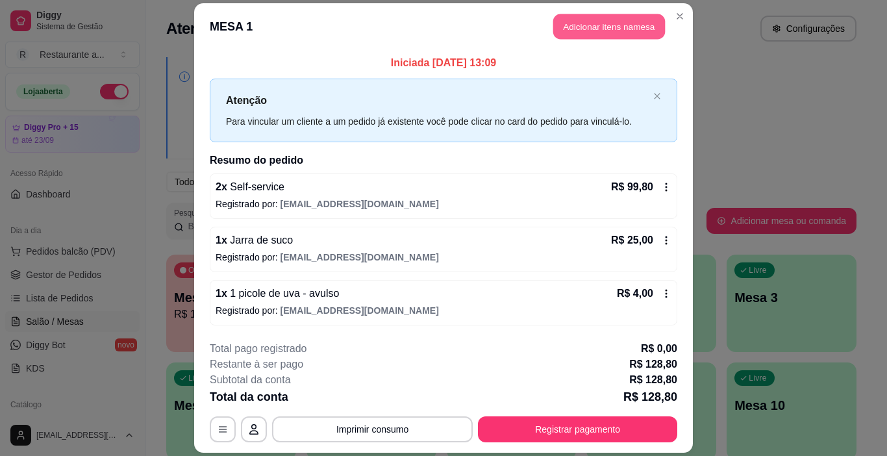
click at [583, 27] on button "Adicionar itens na mesa" at bounding box center [609, 26] width 112 height 25
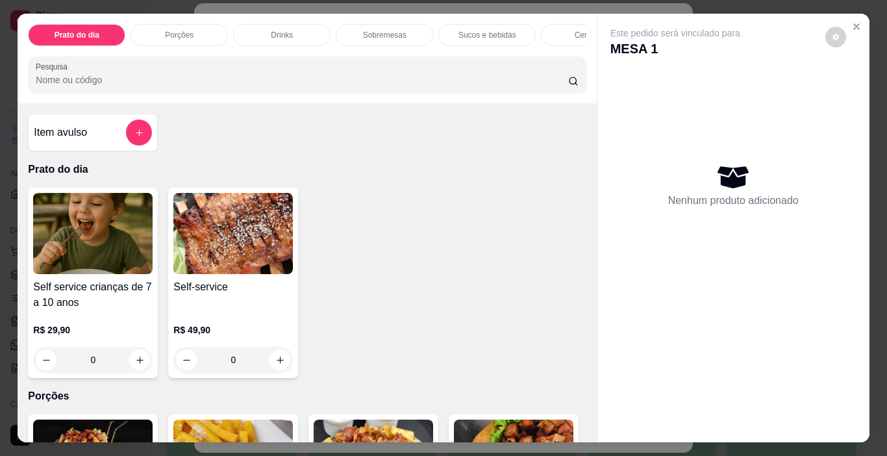
click at [392, 33] on p "Sobremesas" at bounding box center [384, 35] width 43 height 10
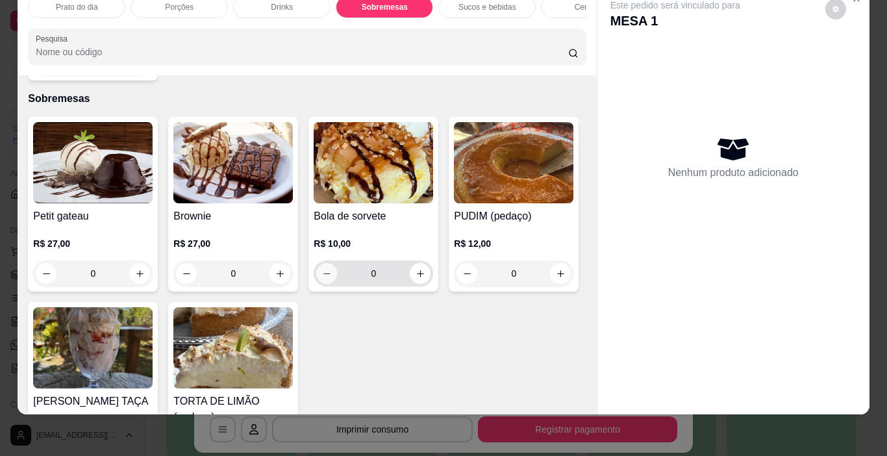
scroll to position [1222, 0]
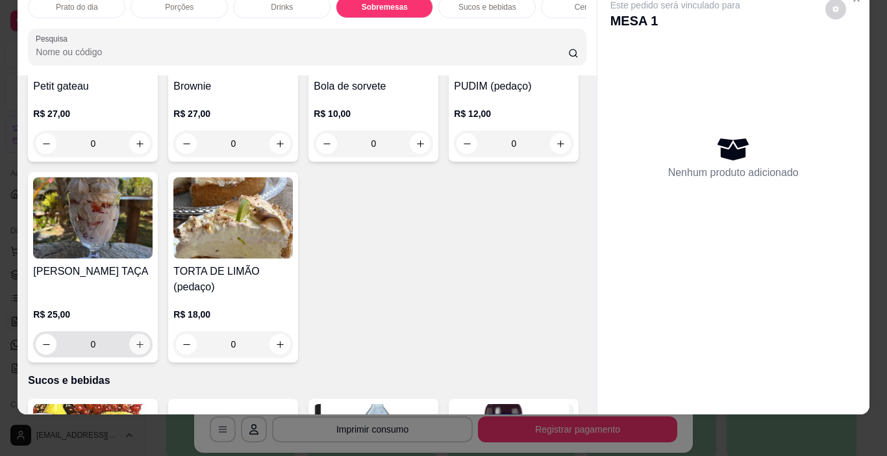
click at [145, 340] on icon "increase-product-quantity" at bounding box center [140, 345] width 10 height 10
type input "1"
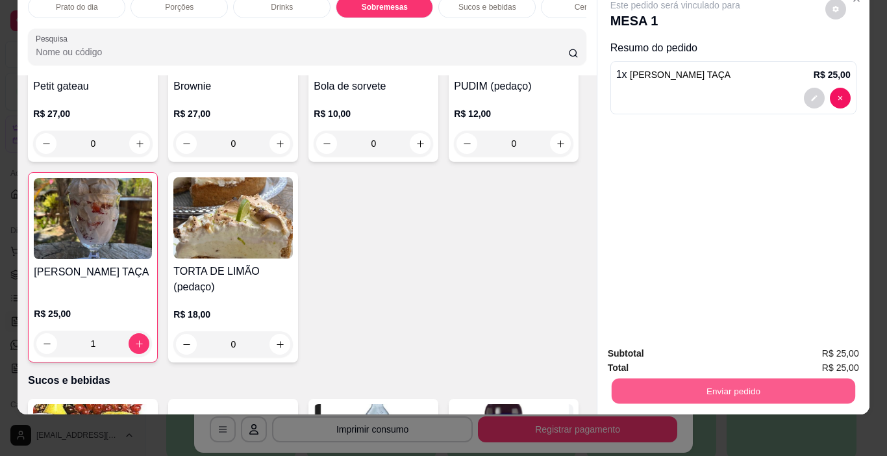
click at [725, 384] on button "Enviar pedido" at bounding box center [732, 390] width 243 height 25
click at [703, 349] on button "Não registrar e enviar pedido" at bounding box center [690, 349] width 131 height 24
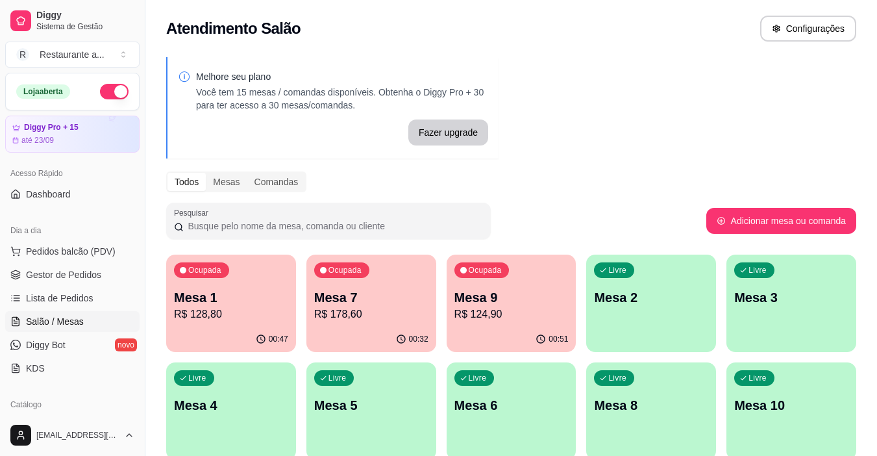
click at [513, 325] on div "Ocupada Mesa 9 R$ 124,90" at bounding box center [512, 290] width 130 height 72
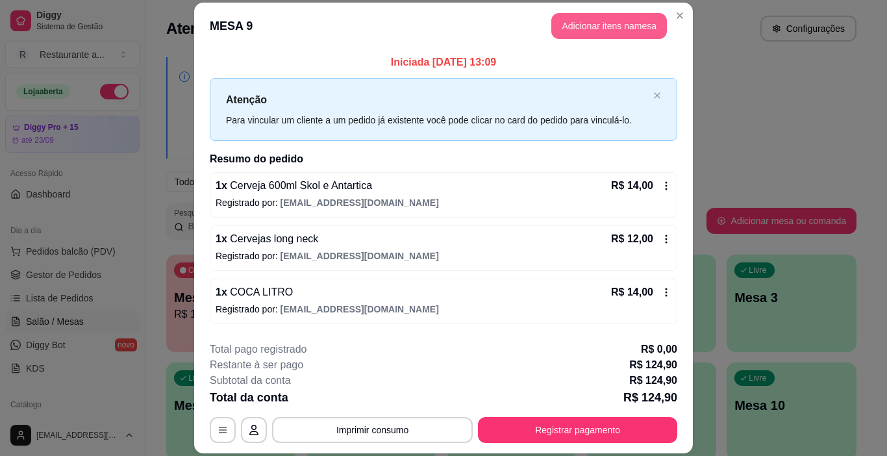
click at [597, 19] on button "Adicionar itens na mesa" at bounding box center [609, 26] width 116 height 26
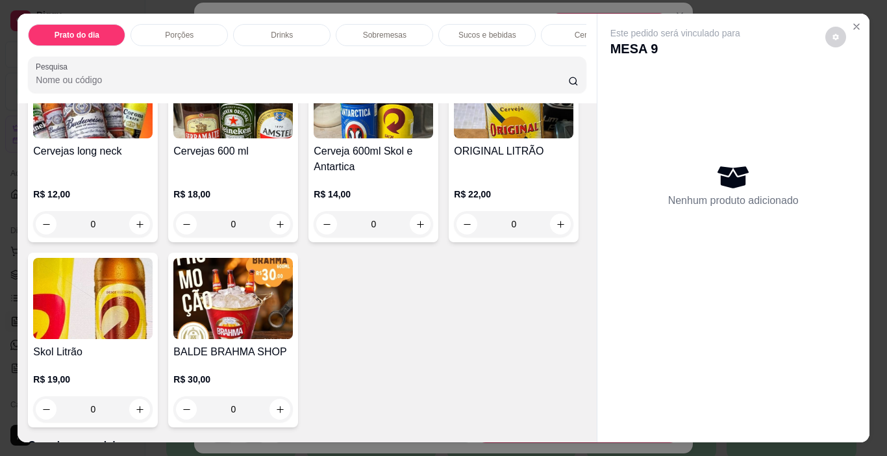
scroll to position [2402, 0]
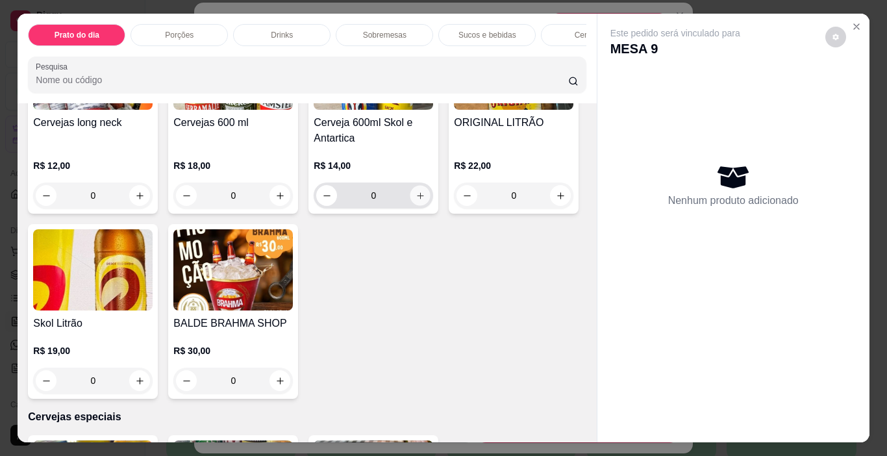
click at [417, 199] on icon "increase-product-quantity" at bounding box center [420, 195] width 6 height 6
type input "1"
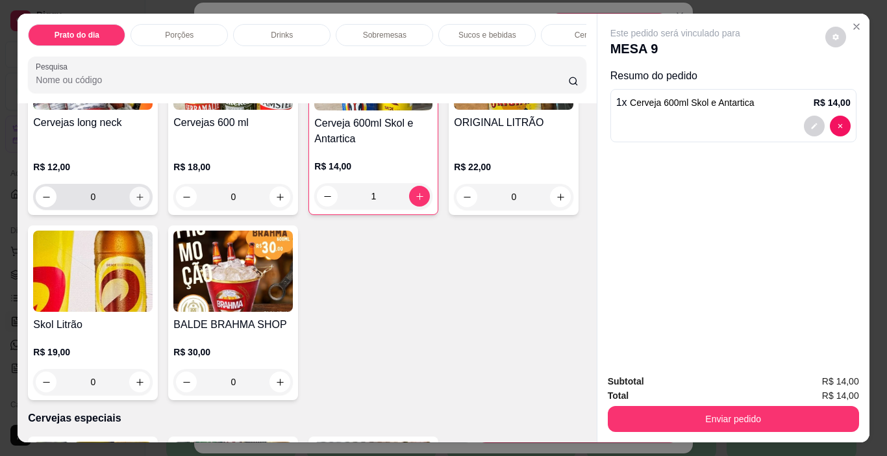
click at [135, 202] on icon "increase-product-quantity" at bounding box center [140, 197] width 10 height 10
type input "1"
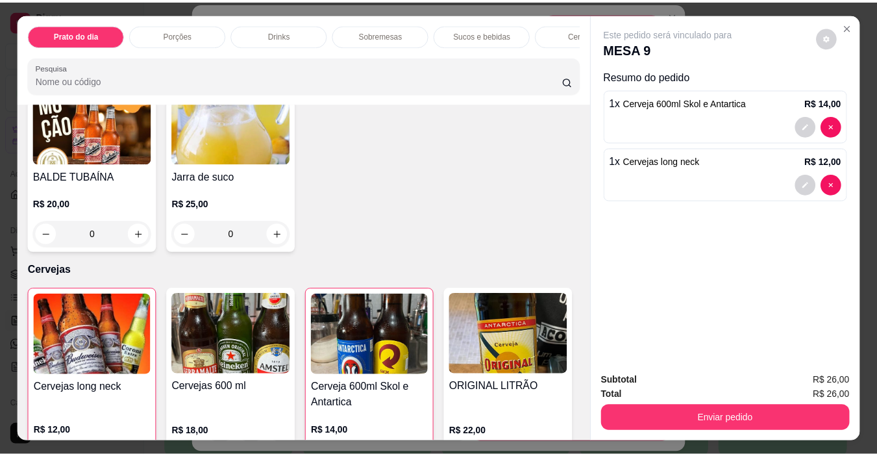
scroll to position [2062, 0]
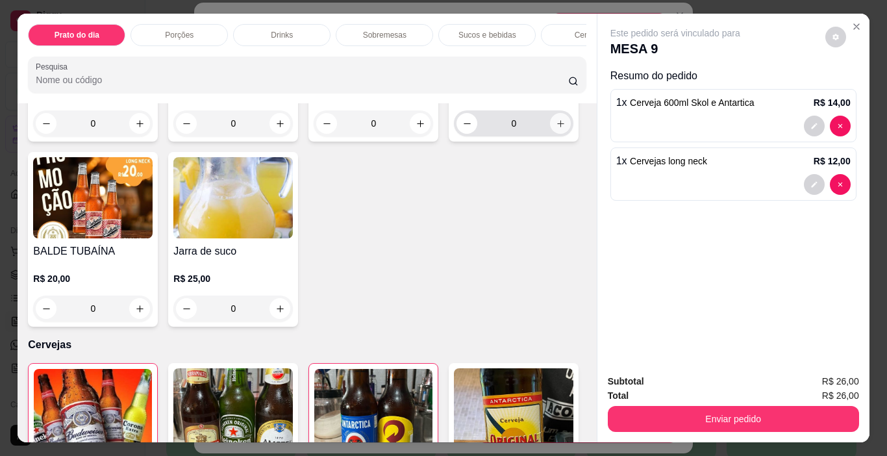
click at [556, 129] on icon "increase-product-quantity" at bounding box center [561, 124] width 10 height 10
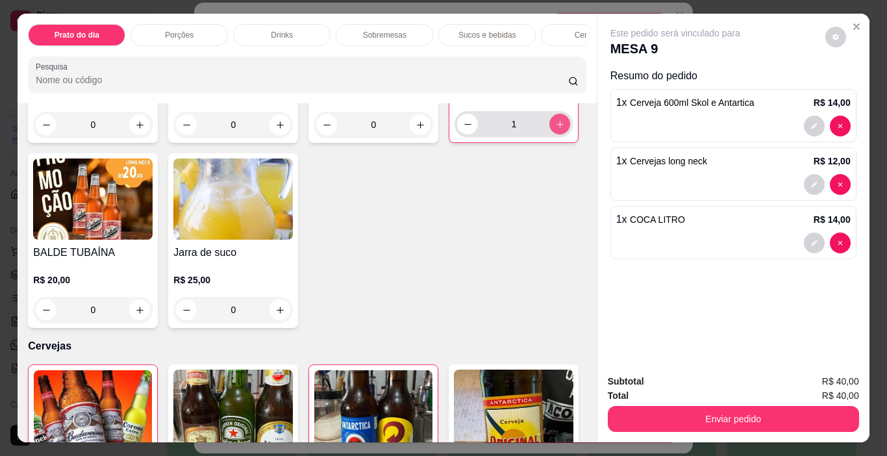
type input "1"
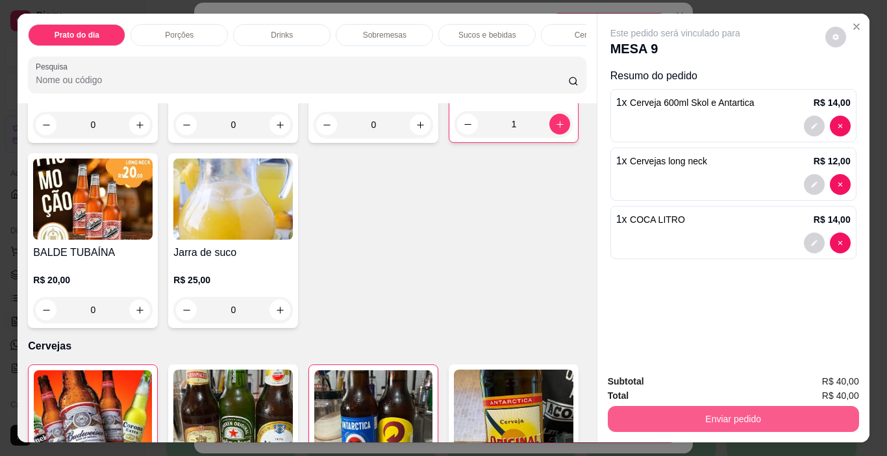
click at [740, 408] on button "Enviar pedido" at bounding box center [733, 419] width 251 height 26
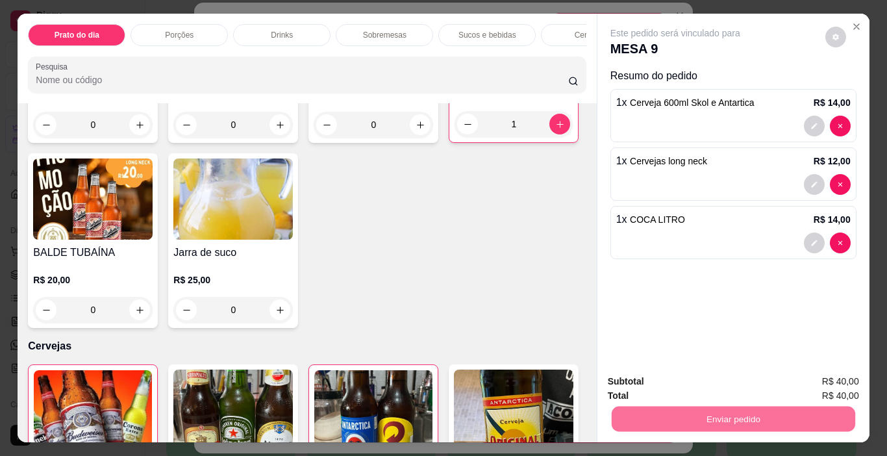
click at [720, 383] on button "Não registrar e enviar pedido" at bounding box center [690, 381] width 131 height 24
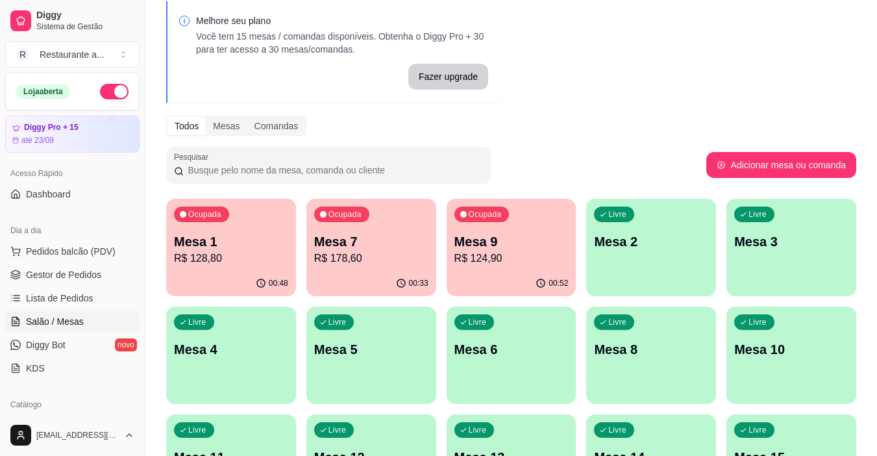
scroll to position [0, 0]
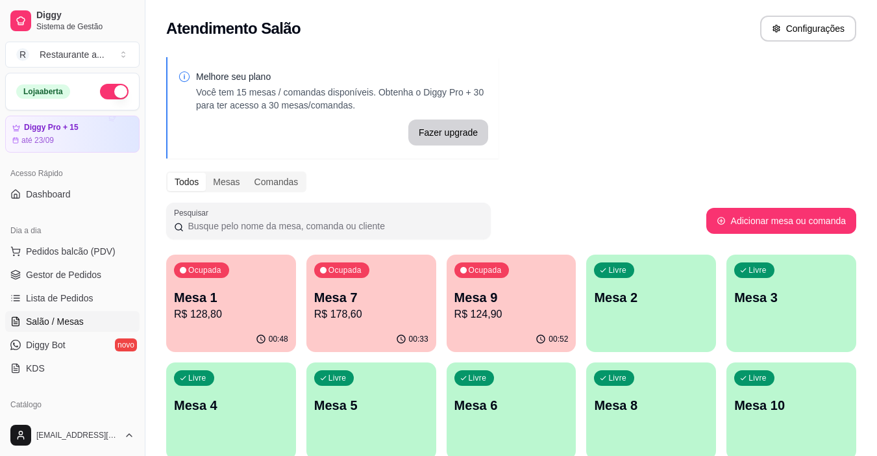
click at [229, 311] on p "R$ 128,80" at bounding box center [231, 314] width 114 height 16
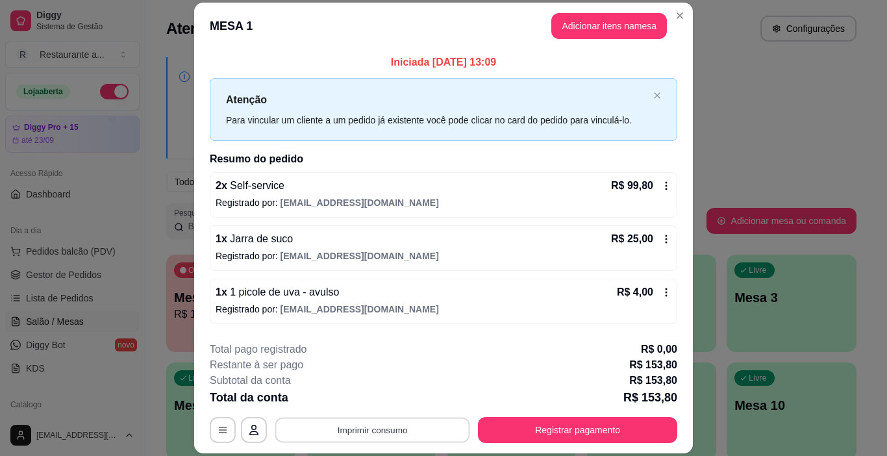
click at [369, 428] on button "Imprimir consumo" at bounding box center [372, 429] width 195 height 25
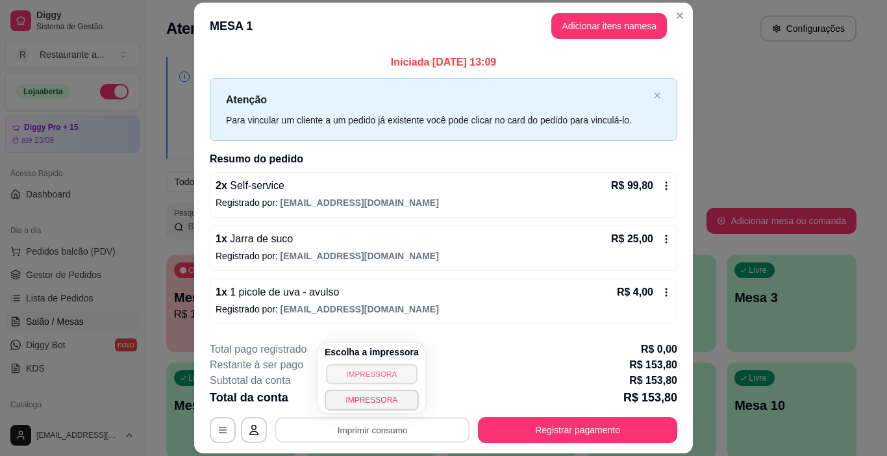
click at [364, 374] on button "IMPRESSORA" at bounding box center [371, 374] width 91 height 20
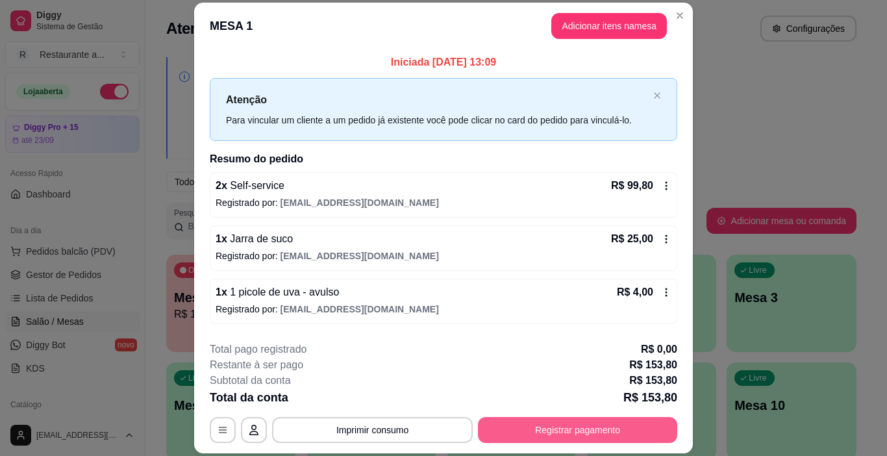
click at [565, 425] on button "Registrar pagamento" at bounding box center [577, 430] width 199 height 26
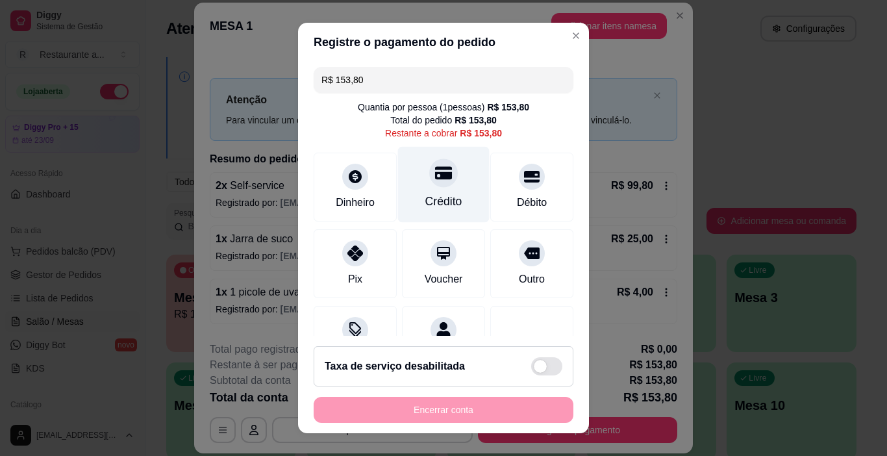
click at [435, 180] on icon at bounding box center [443, 172] width 17 height 17
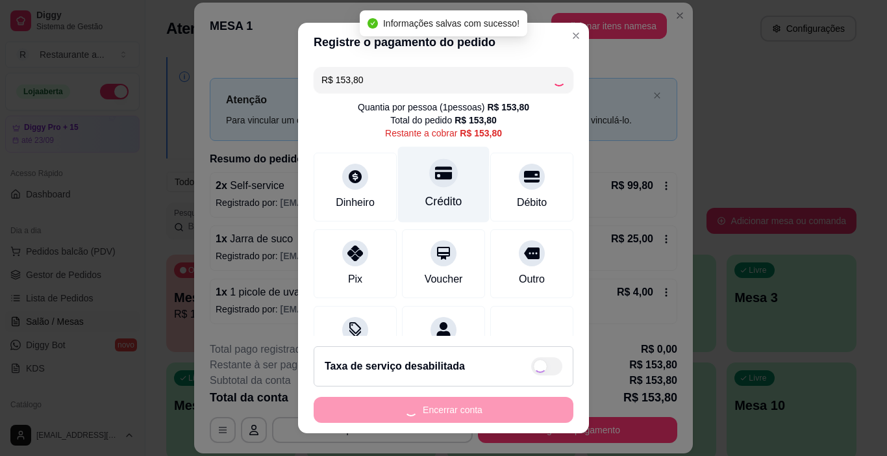
type input "R$ 0,00"
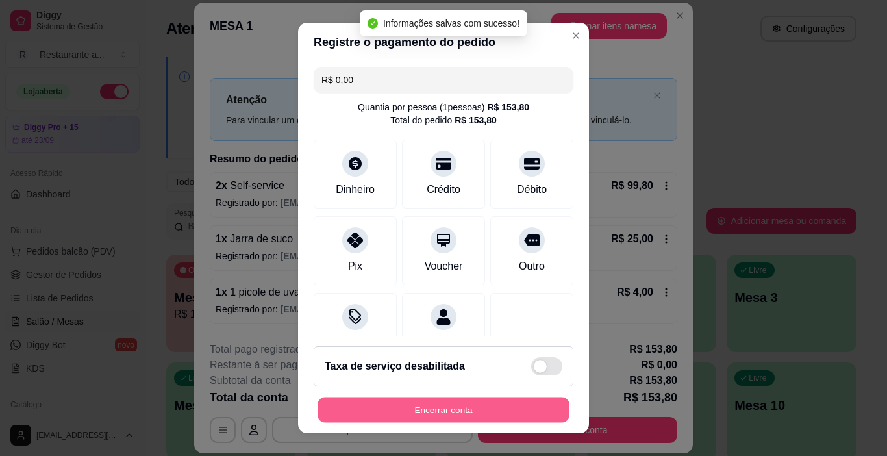
click at [438, 408] on button "Encerrar conta" at bounding box center [443, 409] width 252 height 25
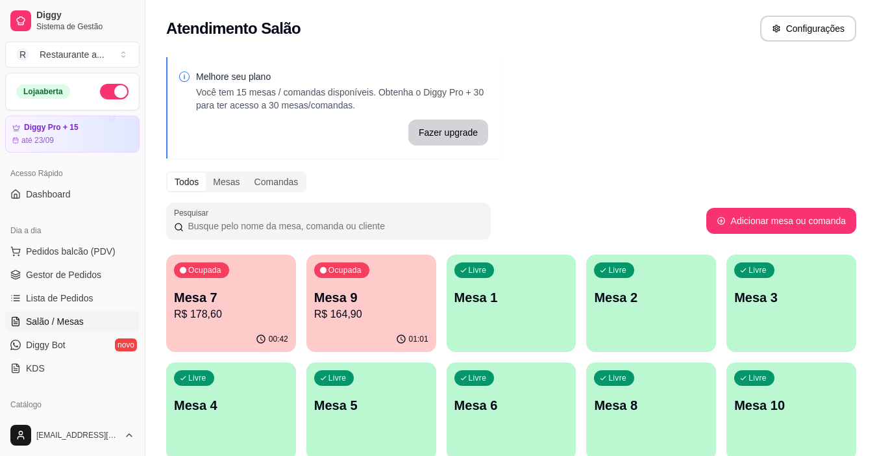
click at [361, 319] on p "R$ 164,90" at bounding box center [371, 314] width 114 height 16
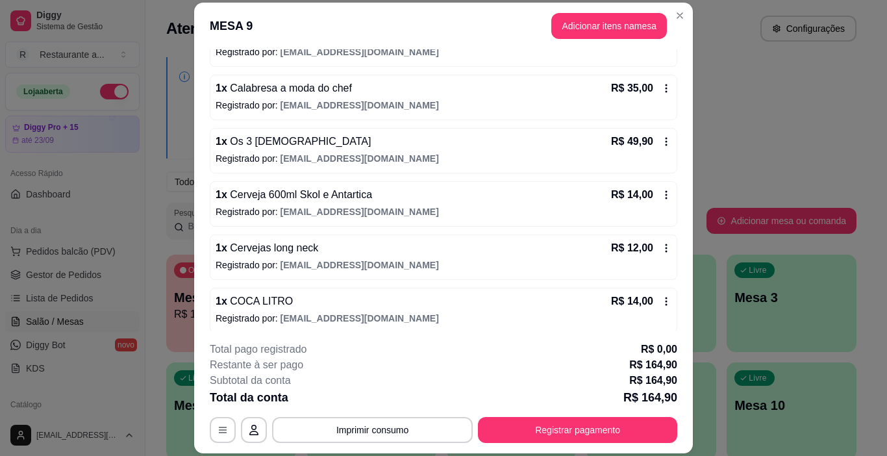
scroll to position [260, 0]
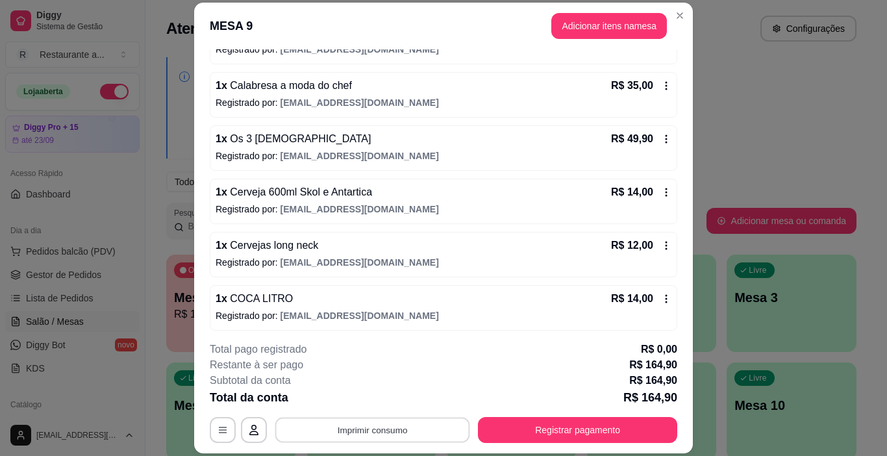
click at [377, 427] on button "Imprimir consumo" at bounding box center [372, 429] width 195 height 25
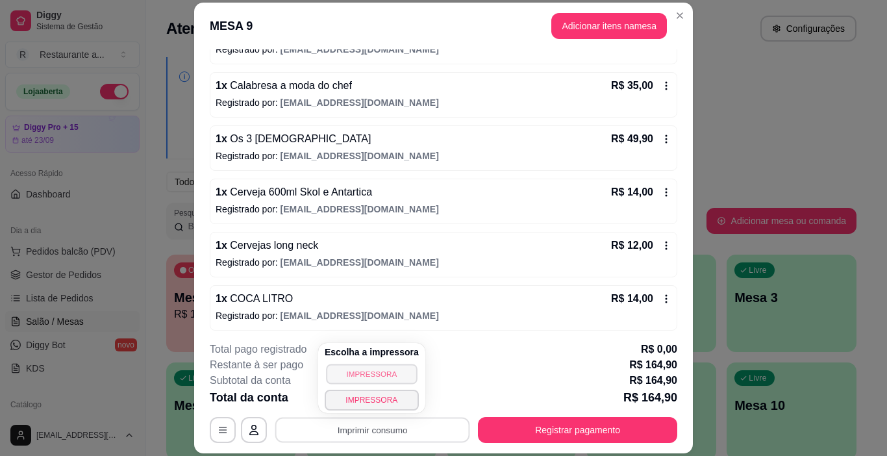
click at [375, 368] on button "IMPRESSORA" at bounding box center [371, 374] width 91 height 20
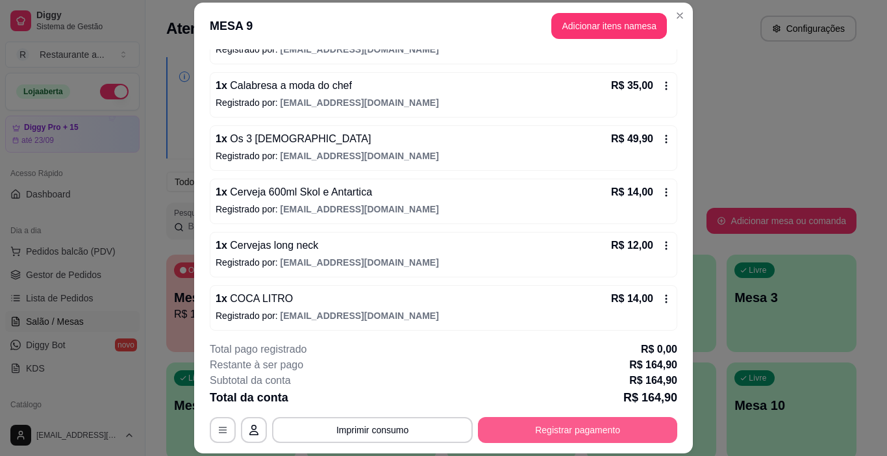
click at [556, 426] on button "Registrar pagamento" at bounding box center [577, 430] width 199 height 26
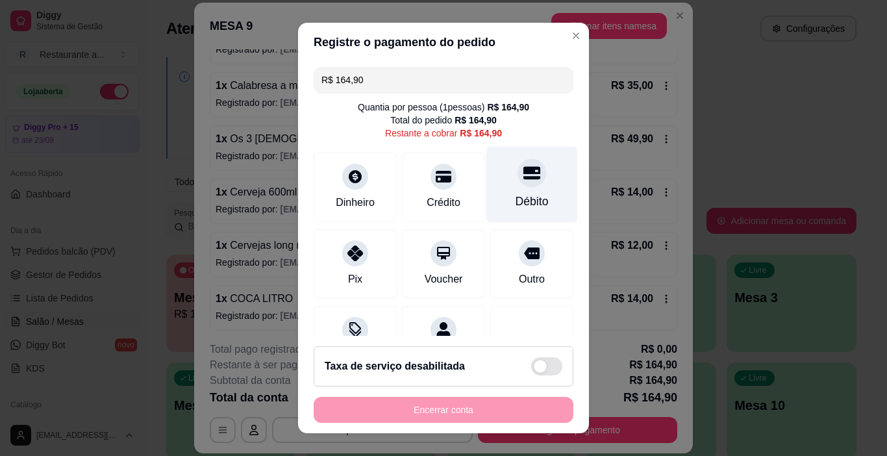
click at [504, 187] on div "Débito" at bounding box center [532, 185] width 92 height 76
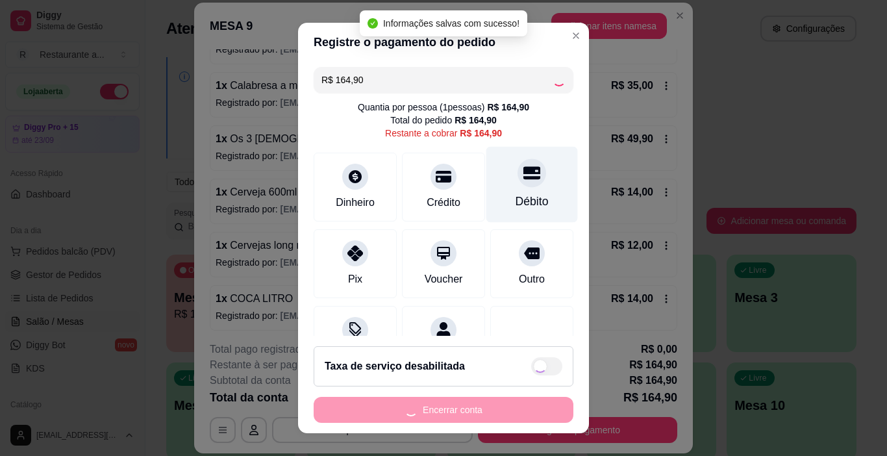
type input "R$ 0,00"
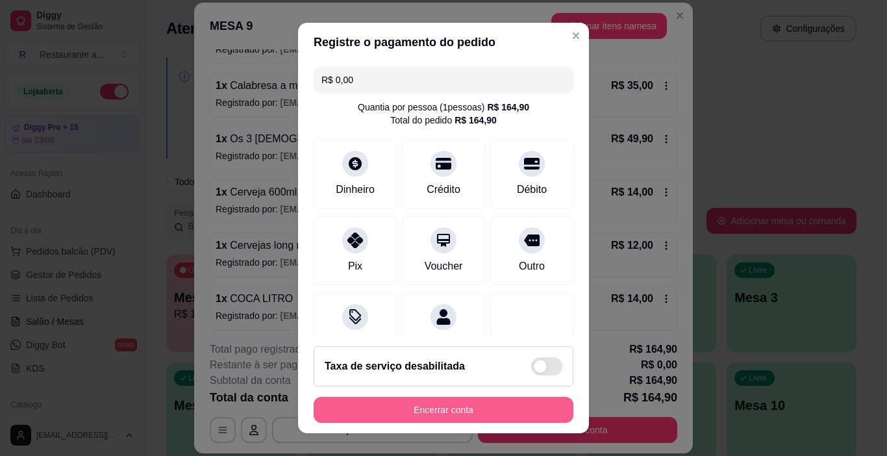
click at [437, 410] on button "Encerrar conta" at bounding box center [444, 410] width 260 height 26
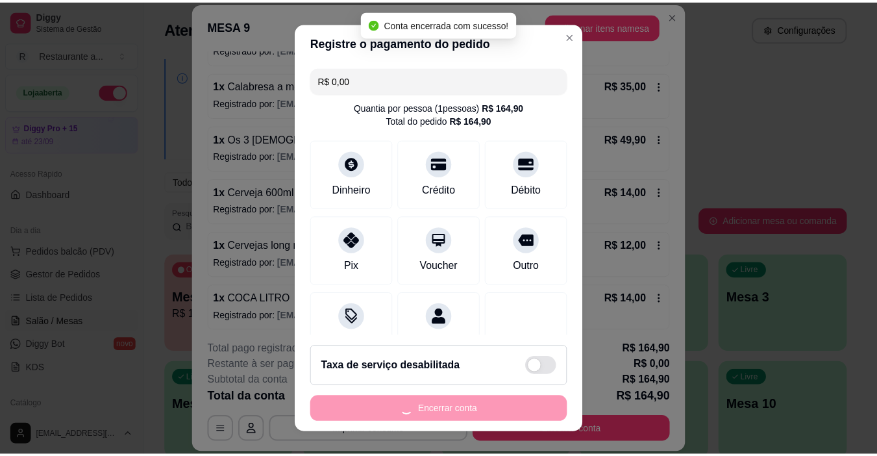
scroll to position [0, 0]
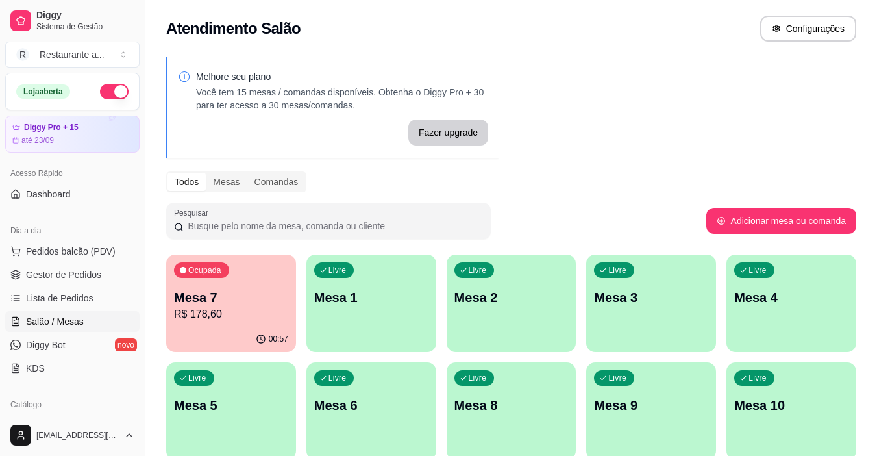
click at [216, 316] on p "R$ 178,60" at bounding box center [231, 314] width 114 height 16
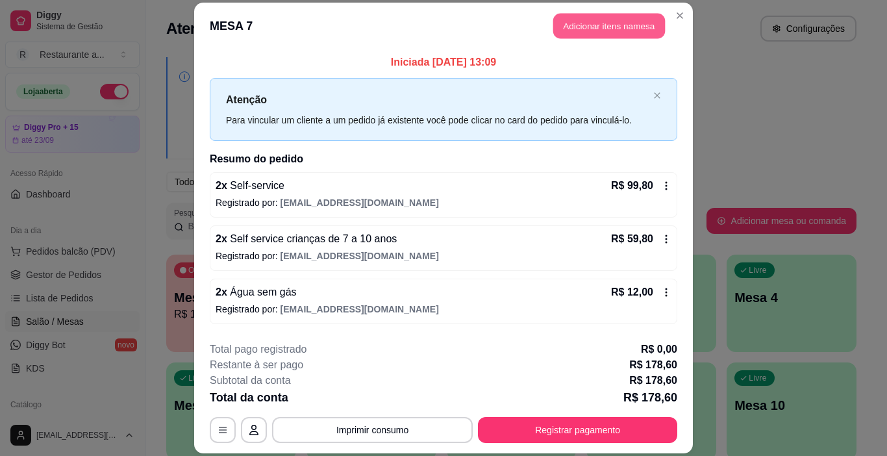
click at [620, 21] on button "Adicionar itens na mesa" at bounding box center [609, 25] width 112 height 25
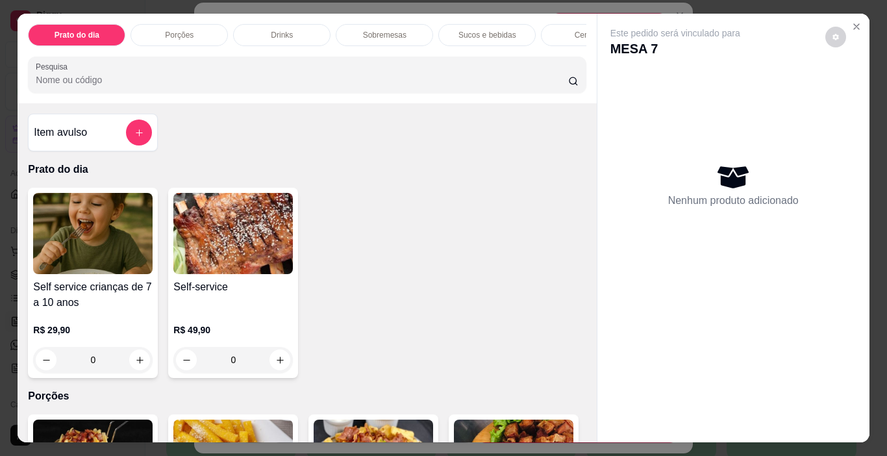
click at [488, 32] on p "Sucos e bebidas" at bounding box center [487, 35] width 58 height 10
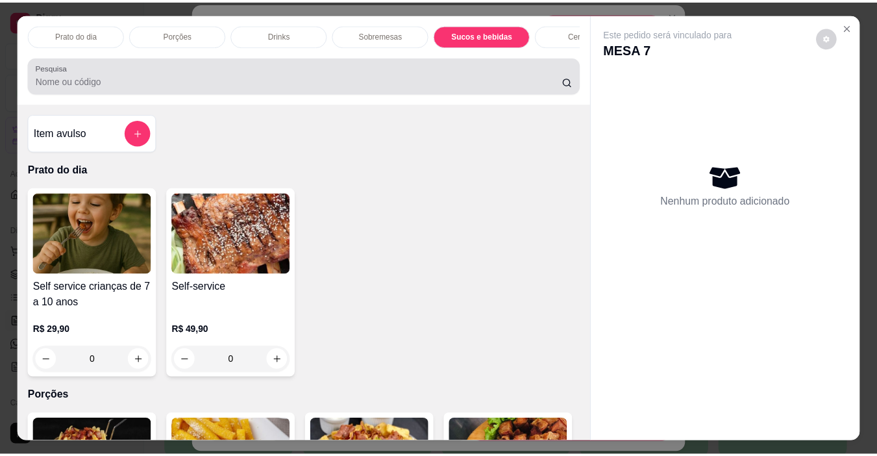
scroll to position [32, 0]
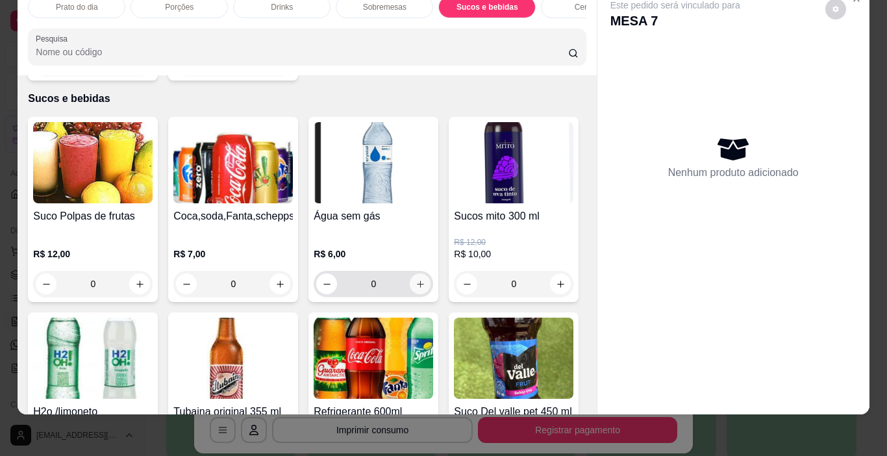
click at [415, 279] on icon "increase-product-quantity" at bounding box center [420, 284] width 10 height 10
type input "1"
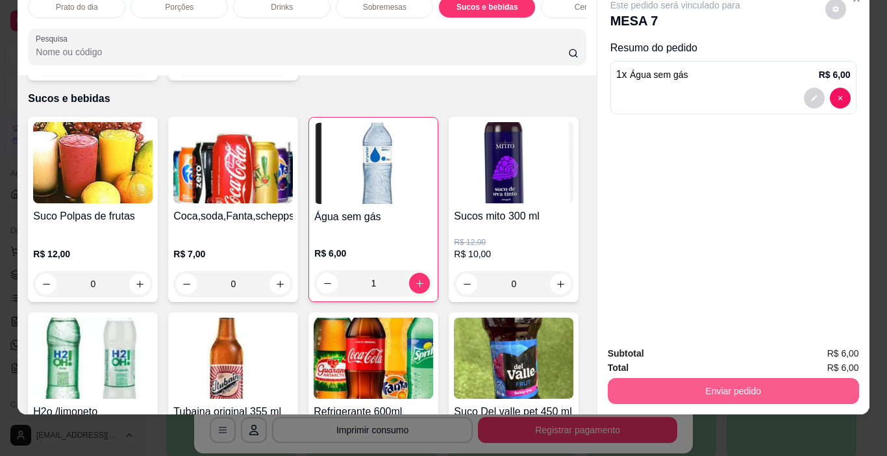
click at [744, 378] on button "Enviar pedido" at bounding box center [733, 391] width 251 height 26
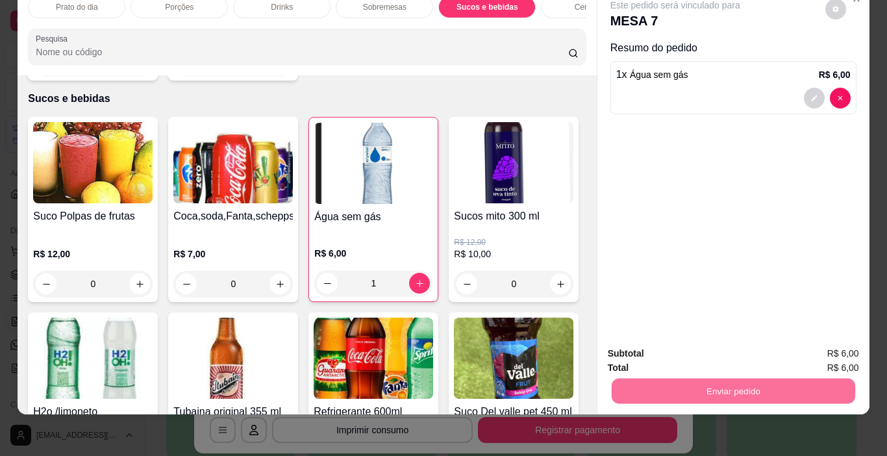
click at [687, 349] on button "Não registrar e enviar pedido" at bounding box center [690, 349] width 135 height 25
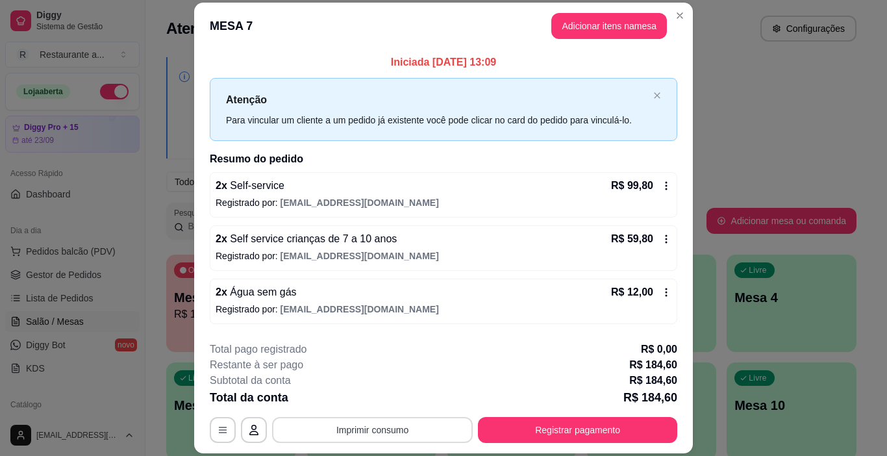
click at [380, 430] on button "Imprimir consumo" at bounding box center [372, 430] width 201 height 26
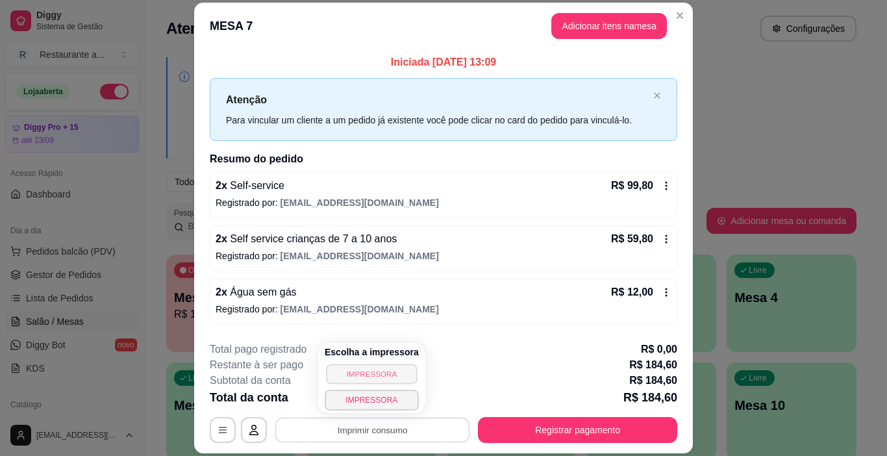
click at [369, 369] on button "IMPRESSORA" at bounding box center [371, 374] width 91 height 20
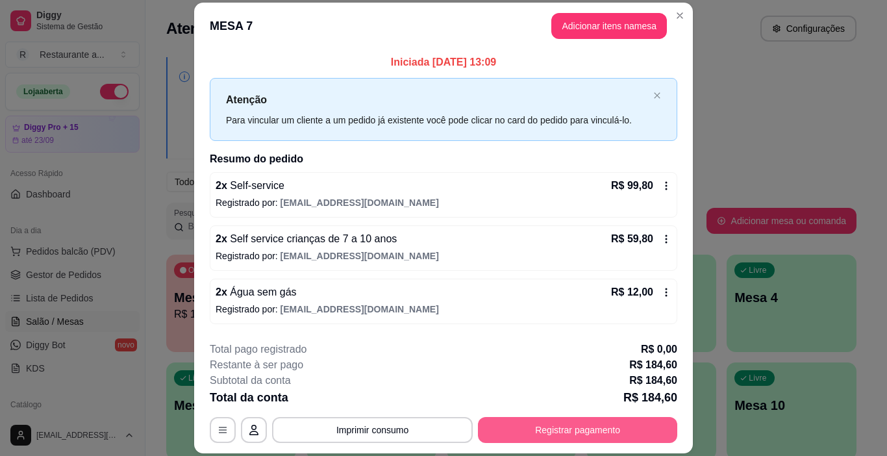
click at [576, 432] on button "Registrar pagamento" at bounding box center [577, 430] width 199 height 26
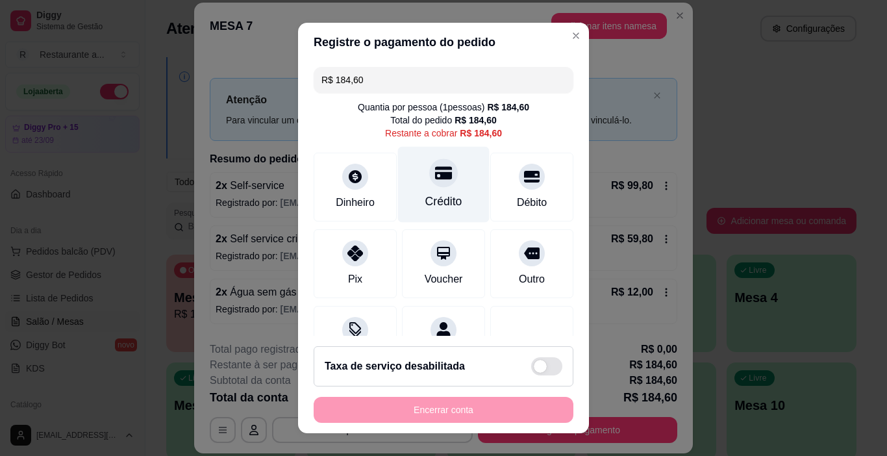
click at [431, 182] on div at bounding box center [443, 173] width 29 height 29
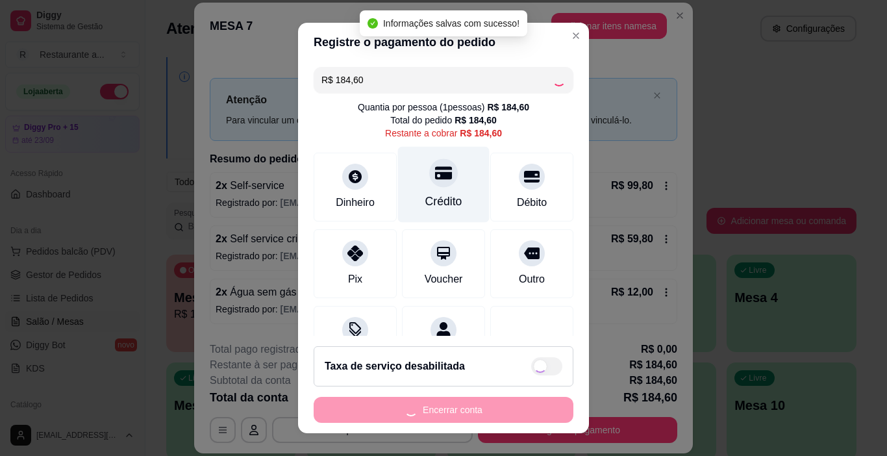
type input "R$ 0,00"
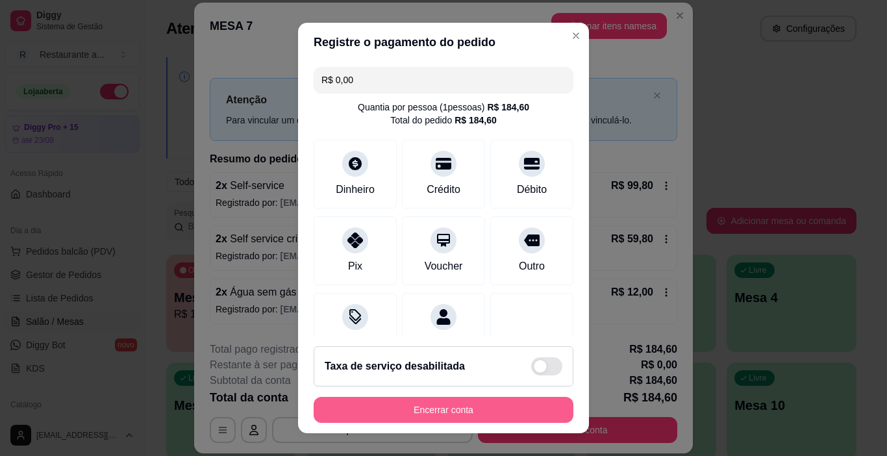
click at [434, 408] on button "Encerrar conta" at bounding box center [444, 410] width 260 height 26
